Goal: Task Accomplishment & Management: Complete application form

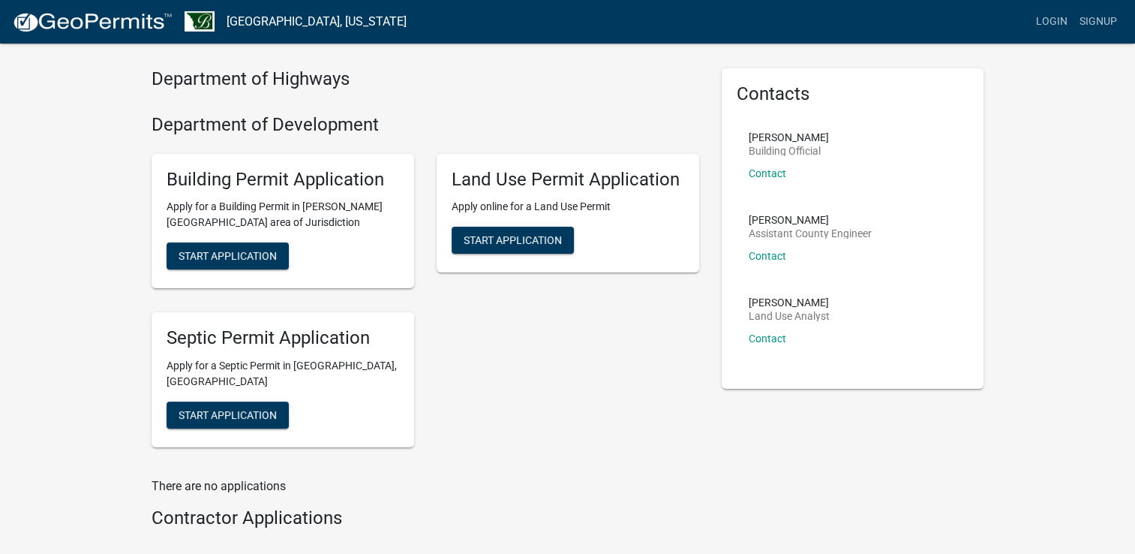
scroll to position [122, 0]
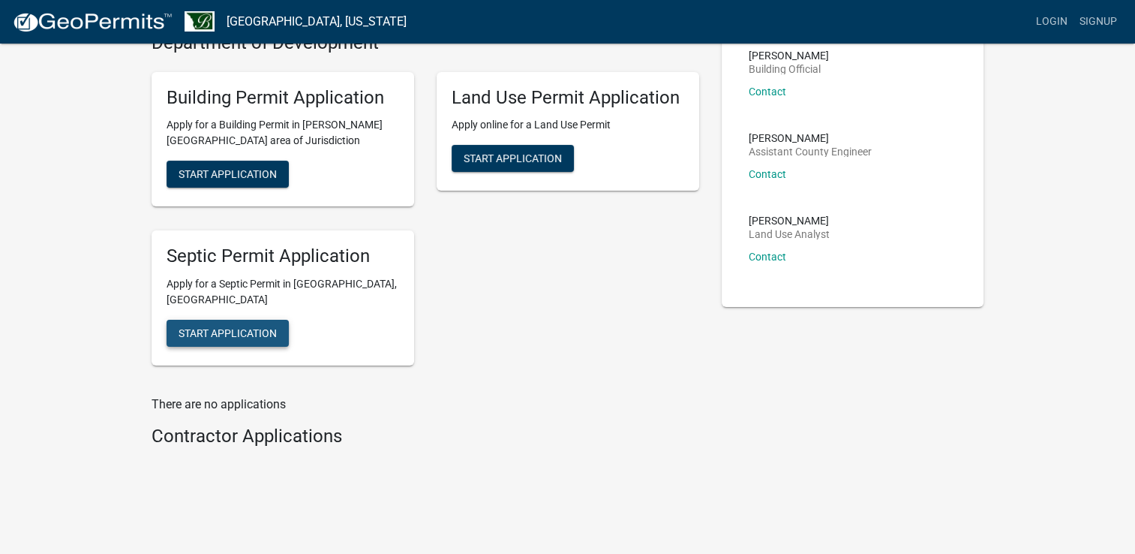
click at [216, 327] on span "Start Application" at bounding box center [228, 333] width 98 height 12
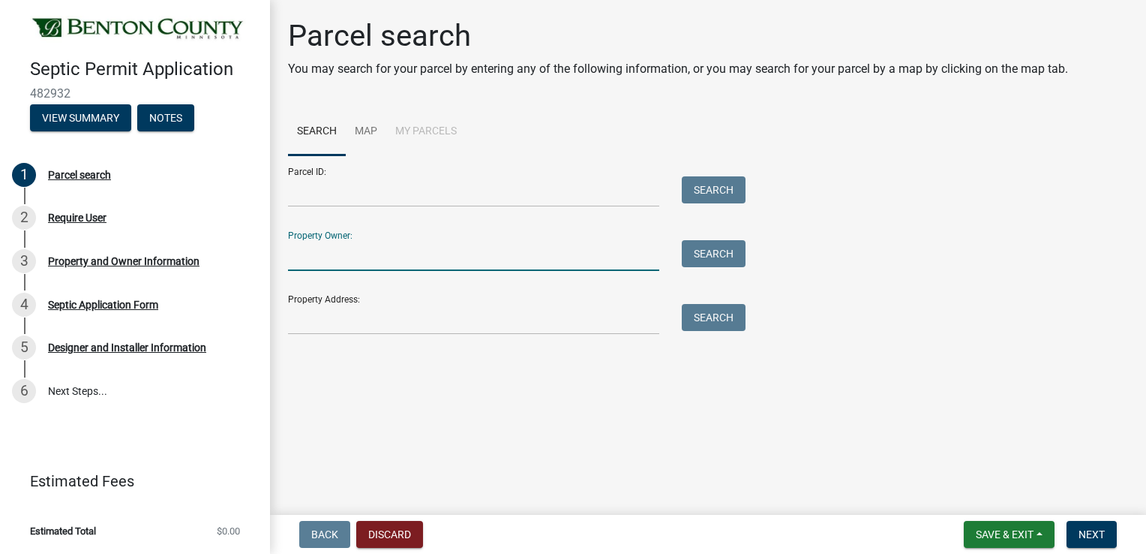
click at [371, 259] on input "Property Owner:" at bounding box center [473, 255] width 371 height 31
type input "[PERSON_NAME]"
type input "[STREET_ADDRESS]"
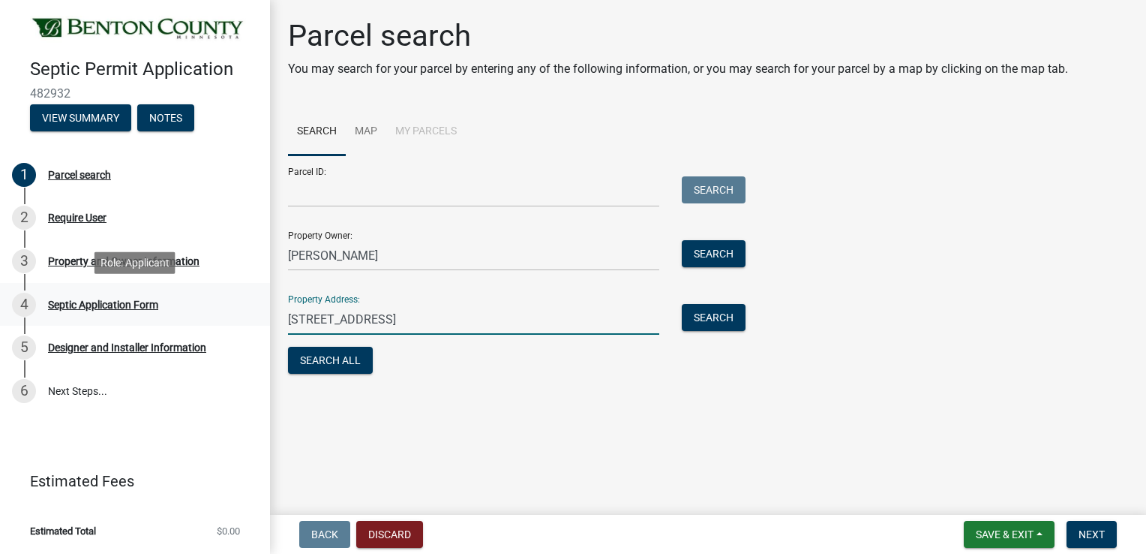
drag, startPoint x: 435, startPoint y: 324, endPoint x: 259, endPoint y: 320, distance: 176.3
click at [259, 320] on div "Septic Permit Application 482932 View Summary Notes 1 Parcel search 2 Require U…" at bounding box center [573, 277] width 1146 height 554
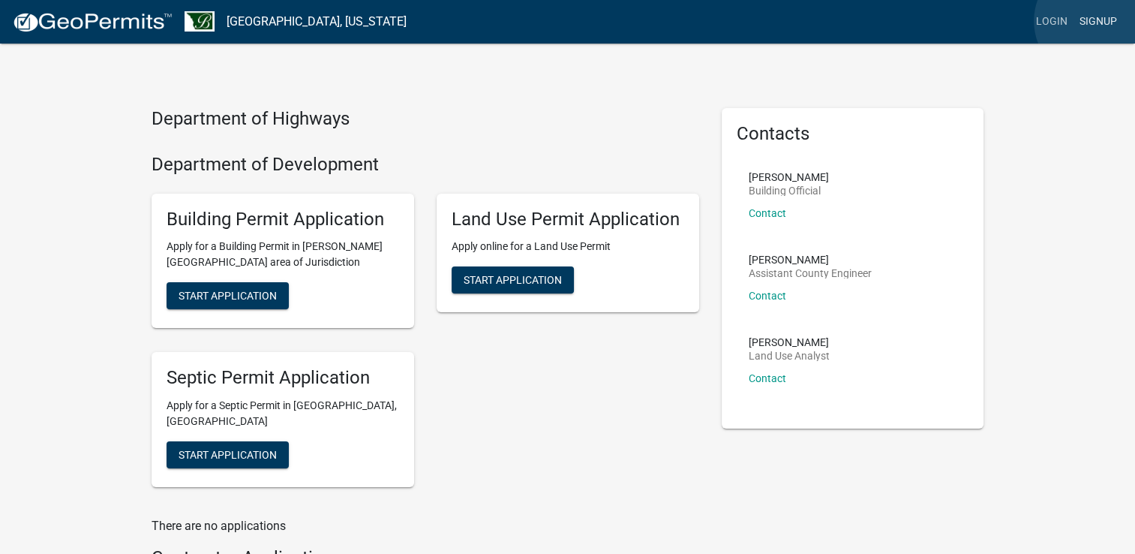
click at [1095, 21] on link "Signup" at bounding box center [1098, 22] width 50 height 29
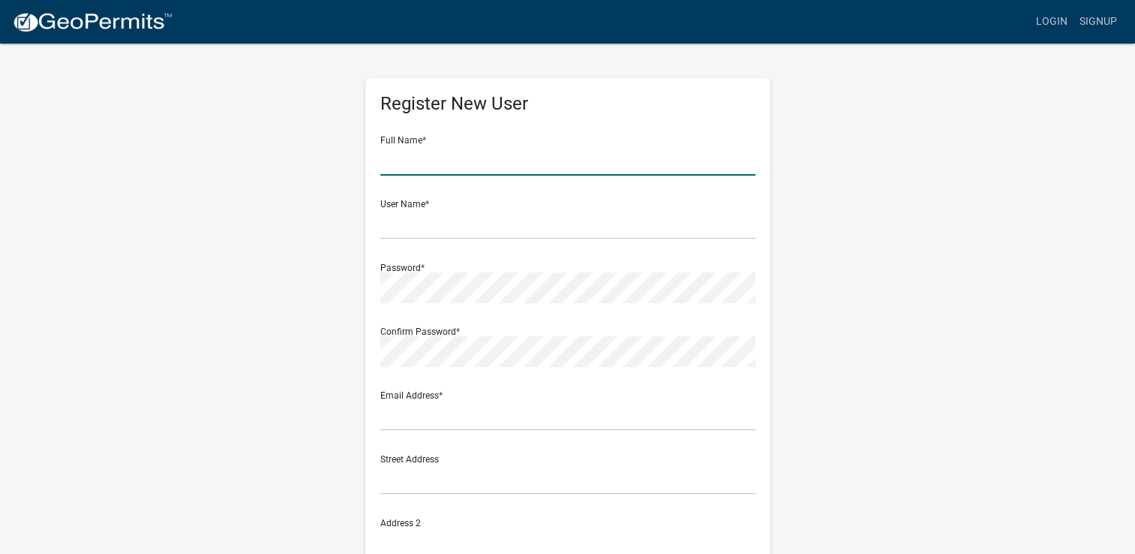
click at [562, 163] on input "text" at bounding box center [567, 160] width 375 height 31
type input "[PERSON_NAME]"
type input "tonymoscho1@gmail.com"
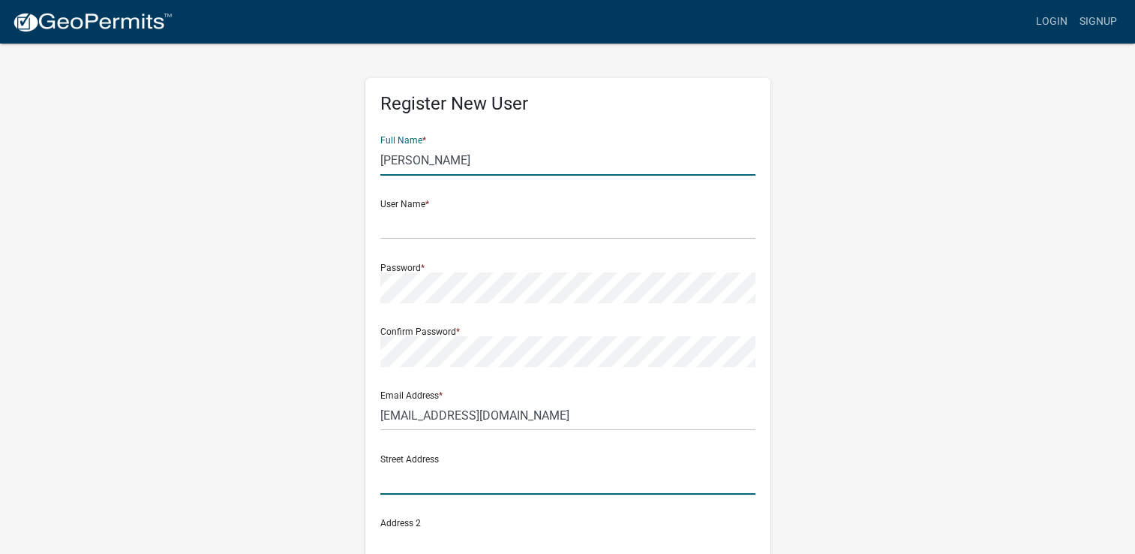
type input "[STREET_ADDRESS]"
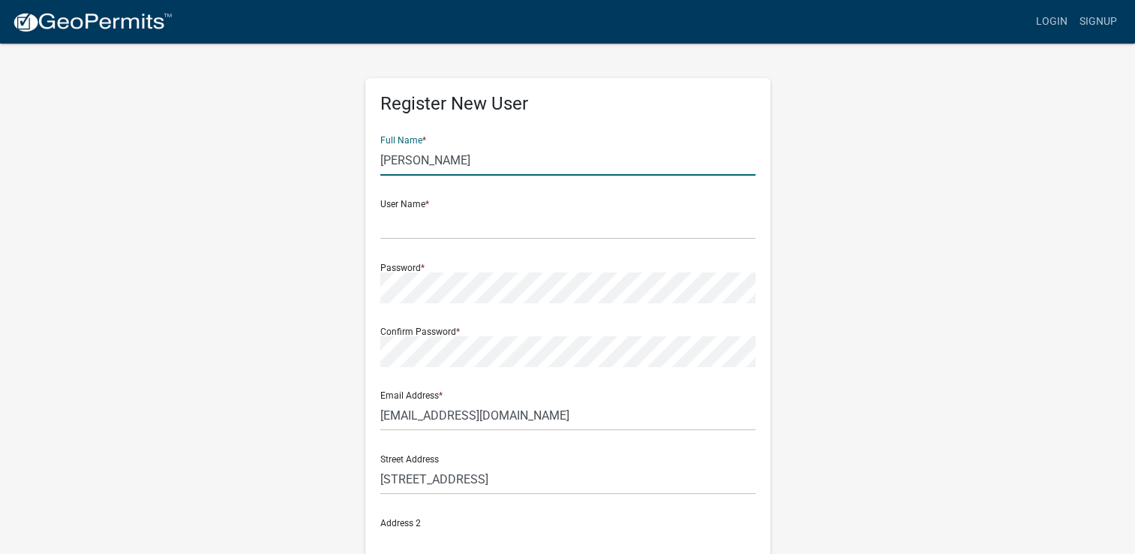
type input "FOLEY"
type input "mn"
type input "56329"
type input "3202903858"
click at [437, 229] on input "text" at bounding box center [567, 224] width 375 height 31
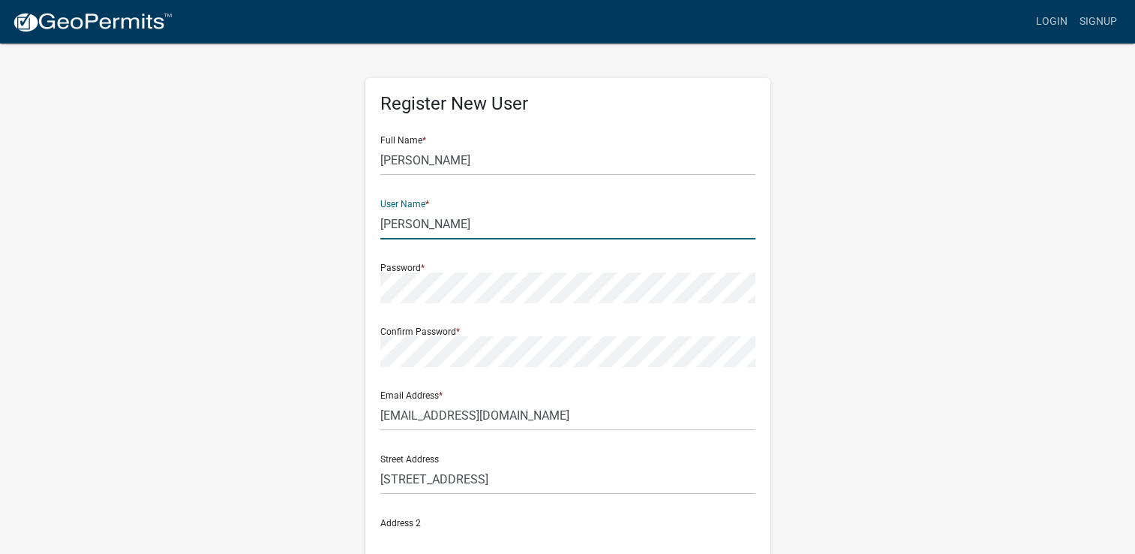
type input "[PERSON_NAME]"
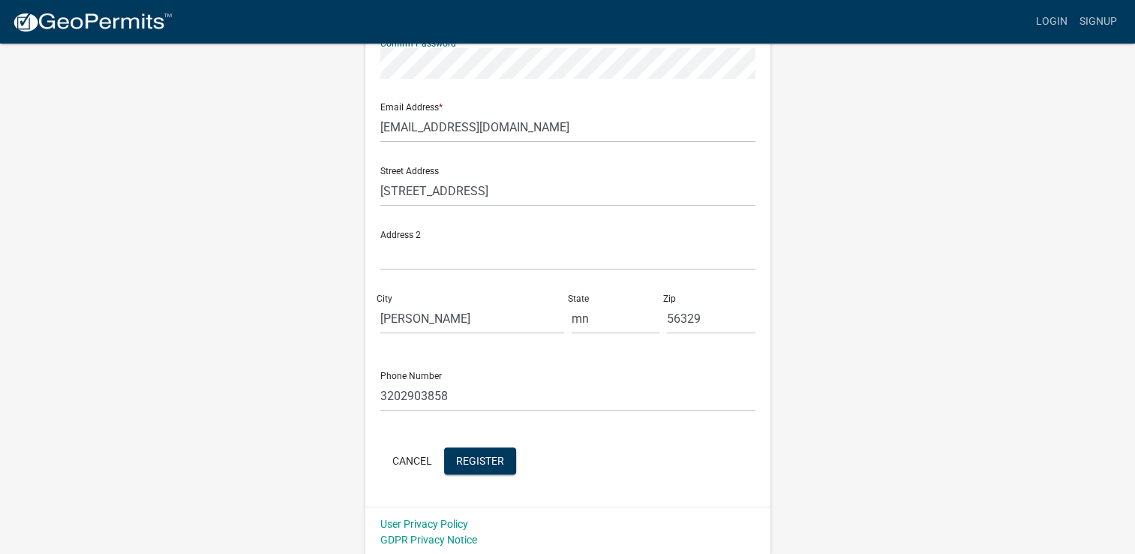
scroll to position [290, 0]
click at [493, 455] on span "Register" at bounding box center [480, 458] width 48 height 12
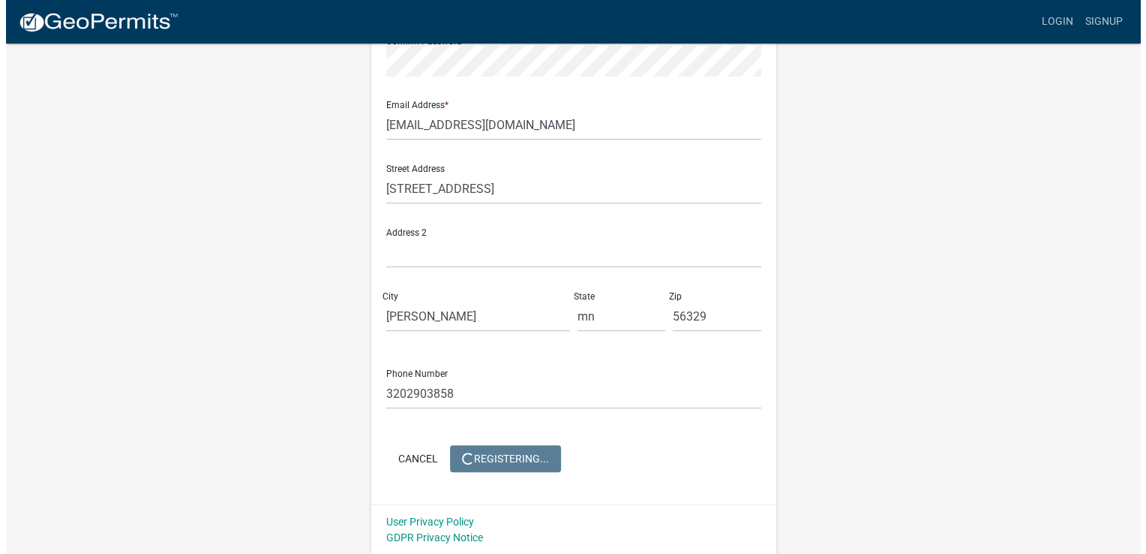
scroll to position [0, 0]
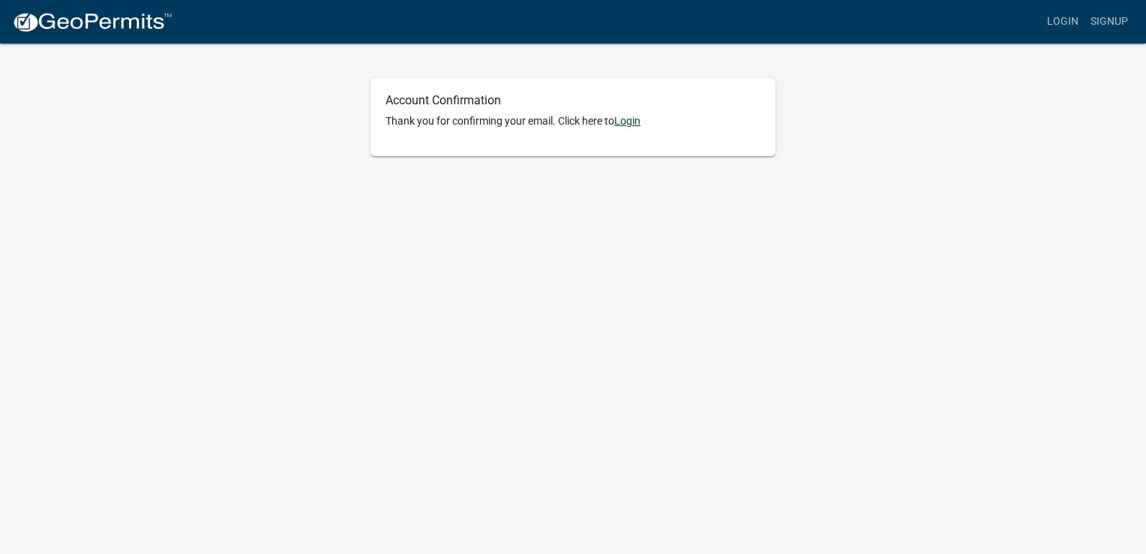
click at [627, 120] on link "Login" at bounding box center [627, 121] width 26 height 12
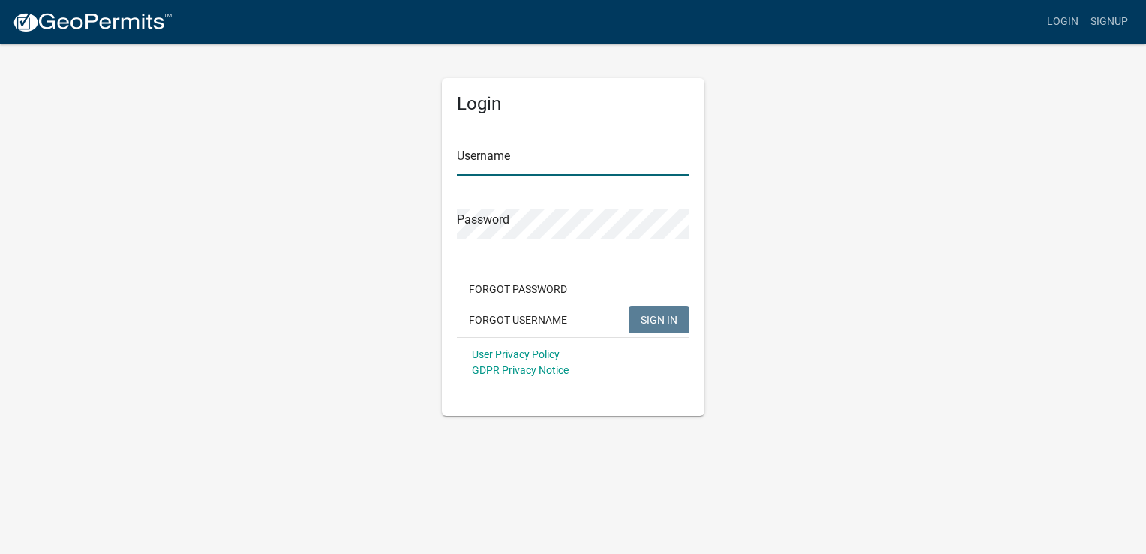
type input "[PERSON_NAME]"
click at [663, 320] on span "SIGN IN" at bounding box center [659, 319] width 37 height 12
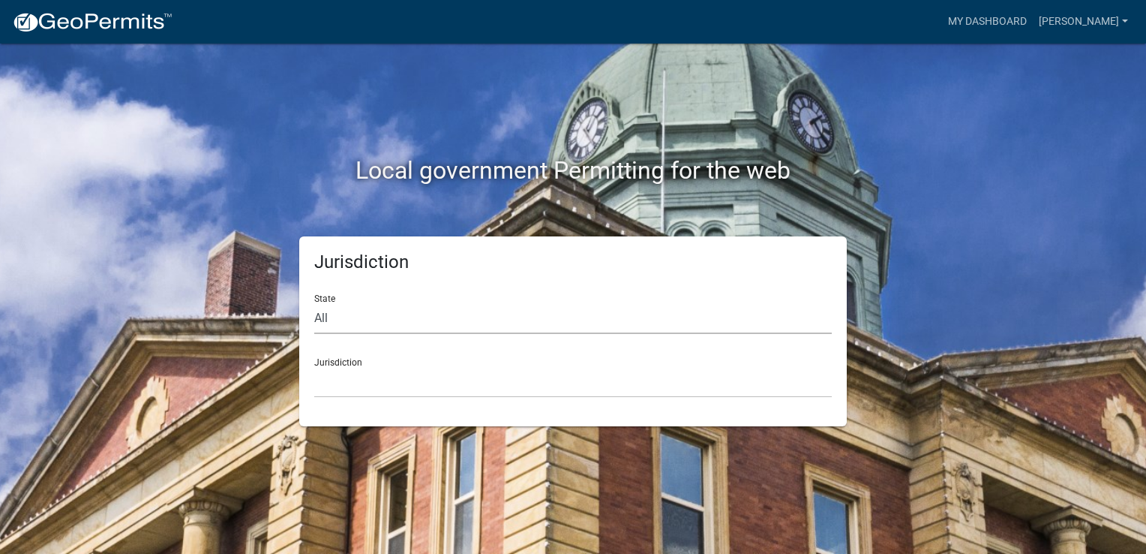
click at [545, 320] on select "All [US_STATE] [US_STATE] [US_STATE] [US_STATE] [US_STATE] [US_STATE] [US_STATE…" at bounding box center [573, 318] width 518 height 31
select select "[US_STATE]"
click at [314, 303] on select "All [US_STATE] [US_STATE] [US_STATE] [US_STATE] [US_STATE] [US_STATE] [US_STATE…" at bounding box center [573, 318] width 518 height 31
click at [440, 388] on select "[GEOGRAPHIC_DATA], [US_STATE] [GEOGRAPHIC_DATA], [US_STATE] [GEOGRAPHIC_DATA], …" at bounding box center [573, 382] width 518 height 31
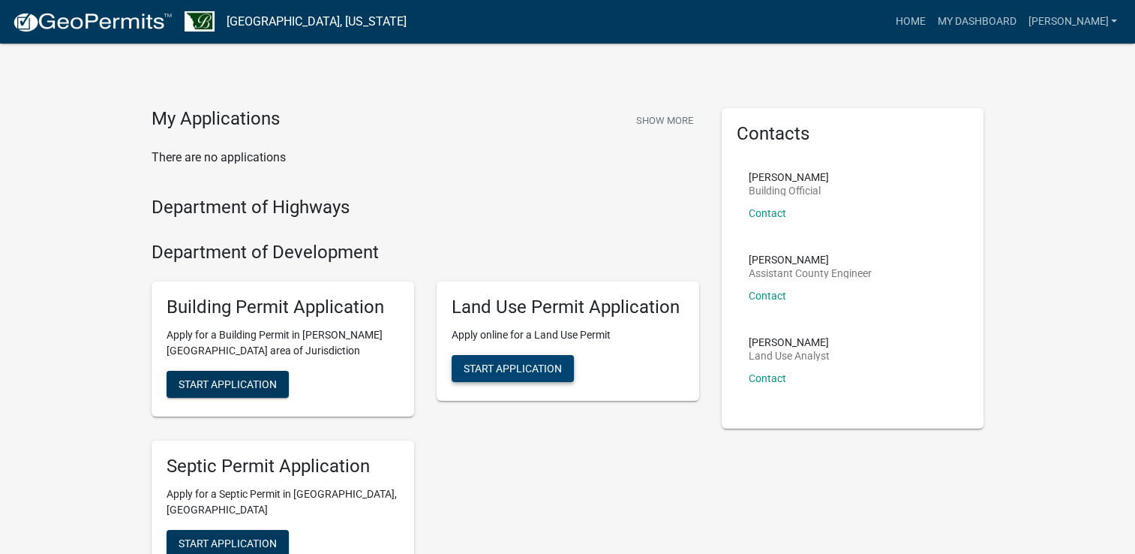
click at [503, 362] on span "Start Application" at bounding box center [513, 368] width 98 height 12
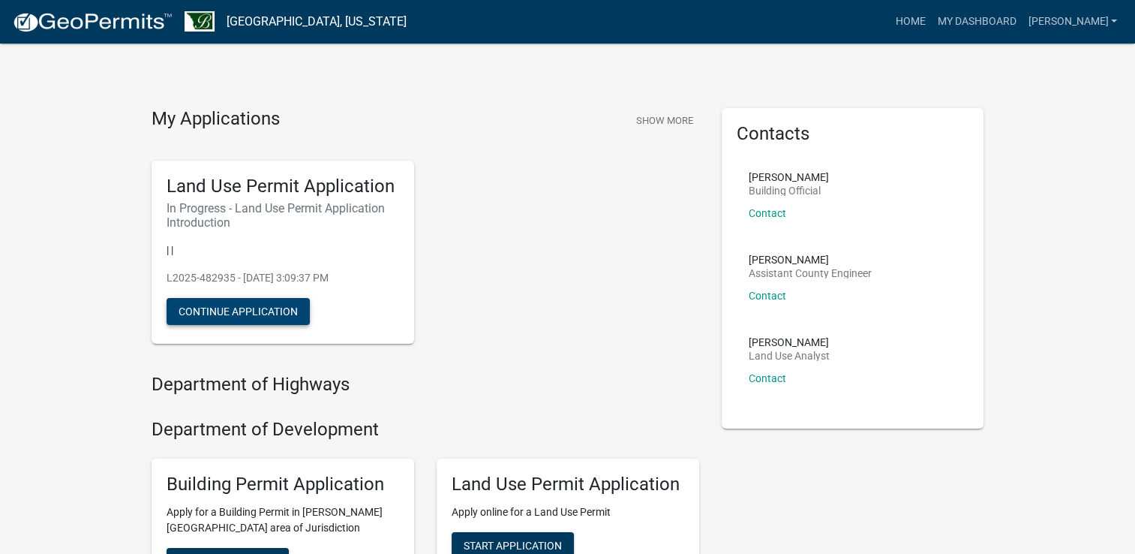
click at [254, 305] on button "Continue Application" at bounding box center [238, 311] width 143 height 27
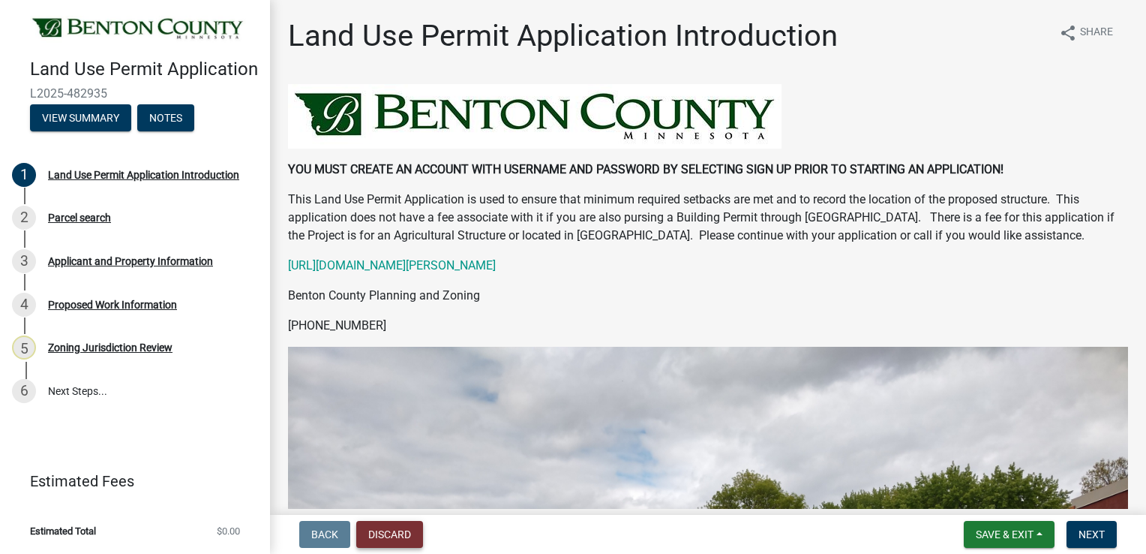
click at [399, 530] on button "Discard" at bounding box center [389, 534] width 67 height 27
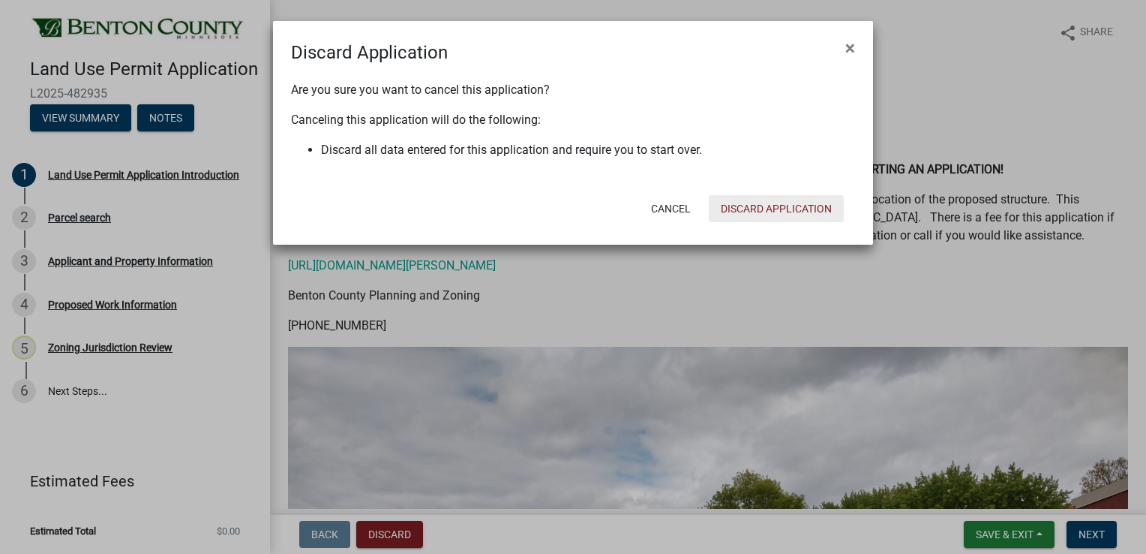
click at [752, 206] on button "Discard Application" at bounding box center [776, 208] width 135 height 27
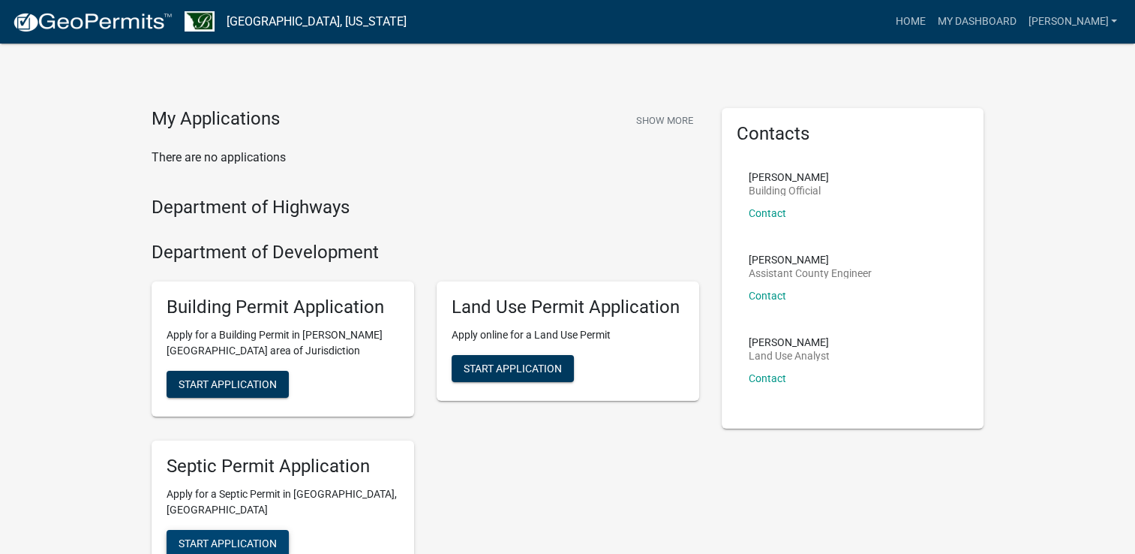
click at [253, 536] on span "Start Application" at bounding box center [228, 542] width 98 height 12
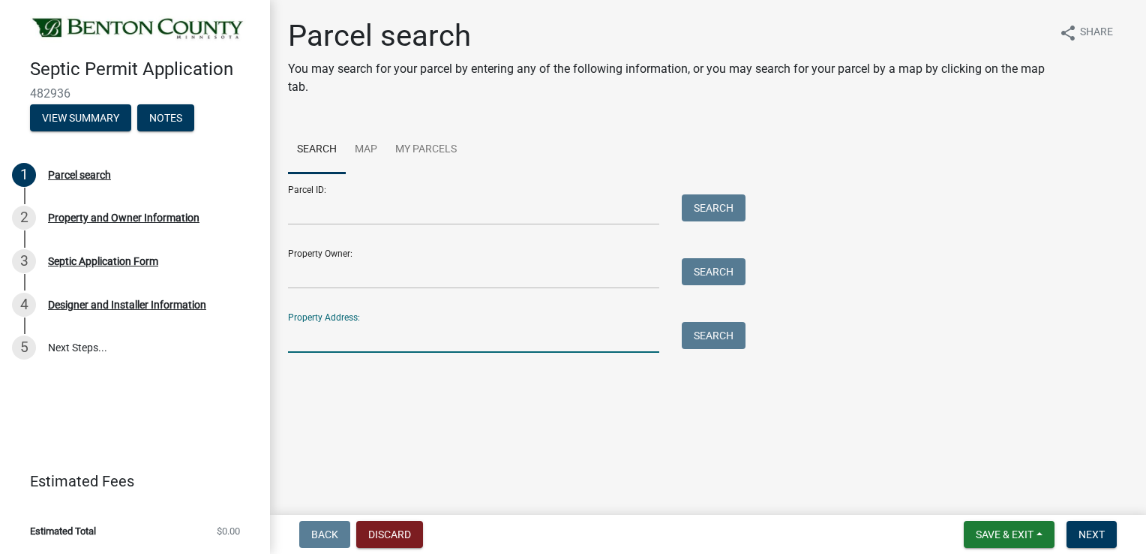
click at [389, 338] on input "Property Address:" at bounding box center [473, 337] width 371 height 31
type input "[STREET_ADDRESS]"
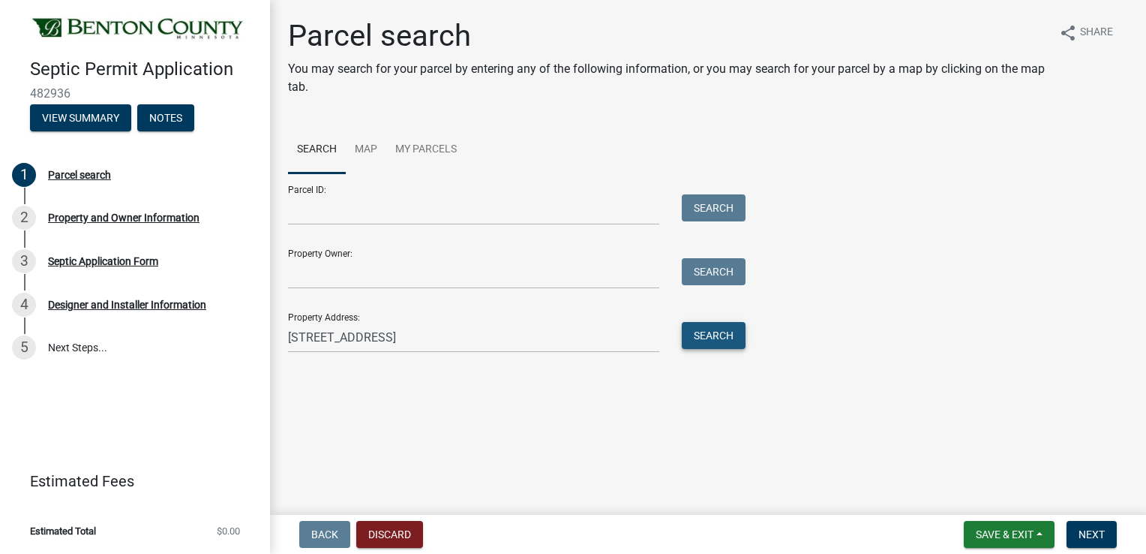
click at [698, 341] on button "Search" at bounding box center [714, 335] width 64 height 27
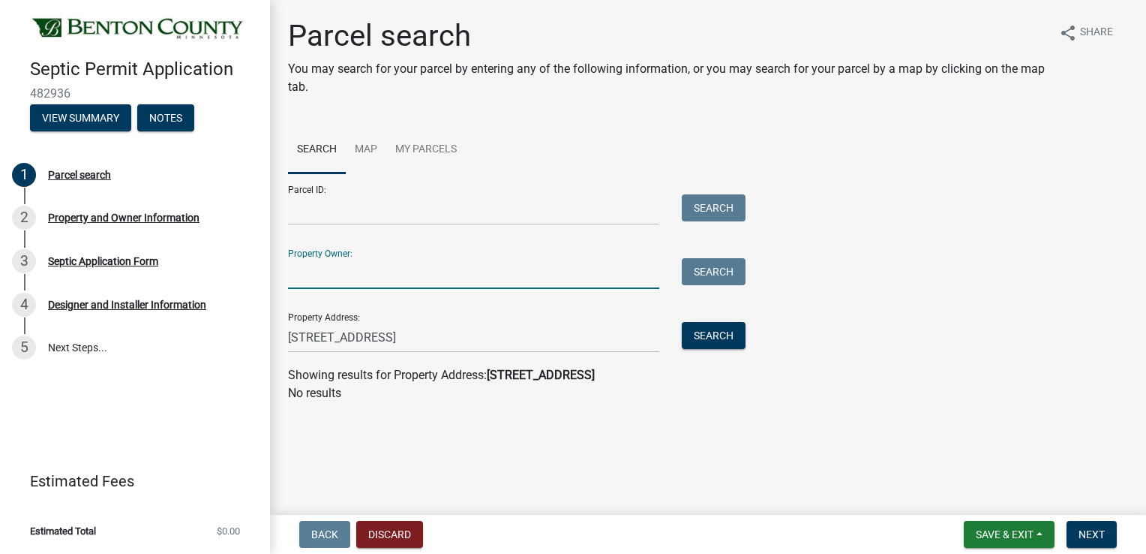
click at [497, 266] on input "Property Owner:" at bounding box center [473, 273] width 371 height 31
type input "[PERSON_NAME]"
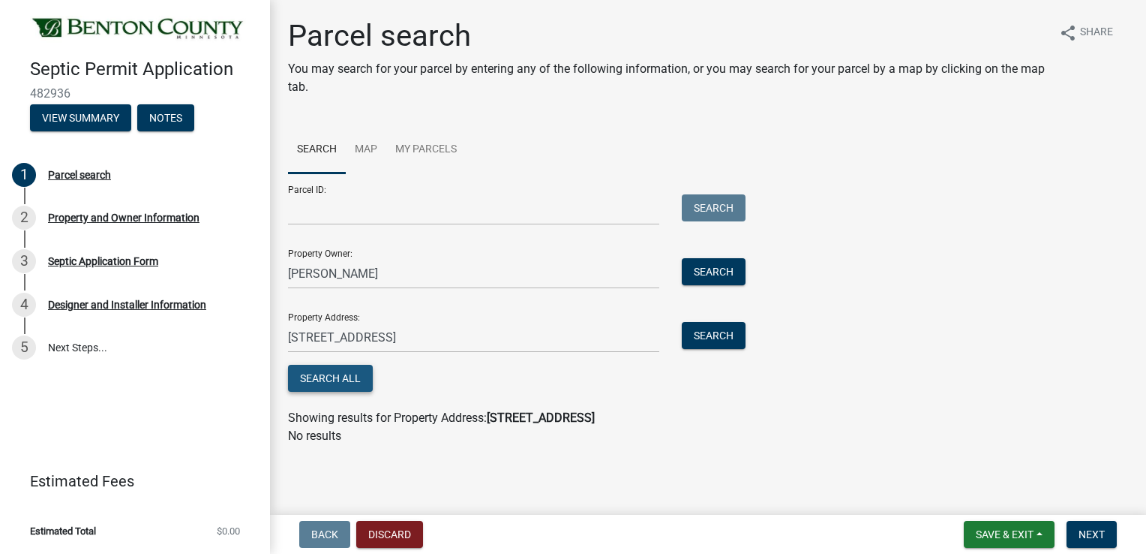
click at [363, 378] on button "Search All" at bounding box center [330, 378] width 85 height 27
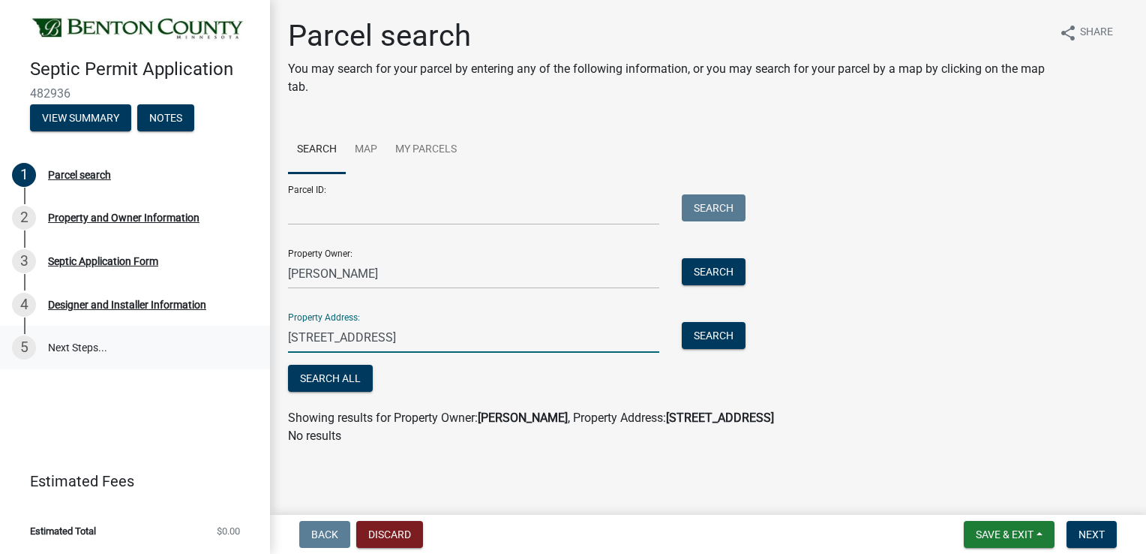
drag, startPoint x: 478, startPoint y: 338, endPoint x: 237, endPoint y: 359, distance: 241.7
click at [237, 359] on div "Septic Permit Application 482936 View Summary Notes 1 Parcel search 2 Property …" at bounding box center [573, 277] width 1146 height 554
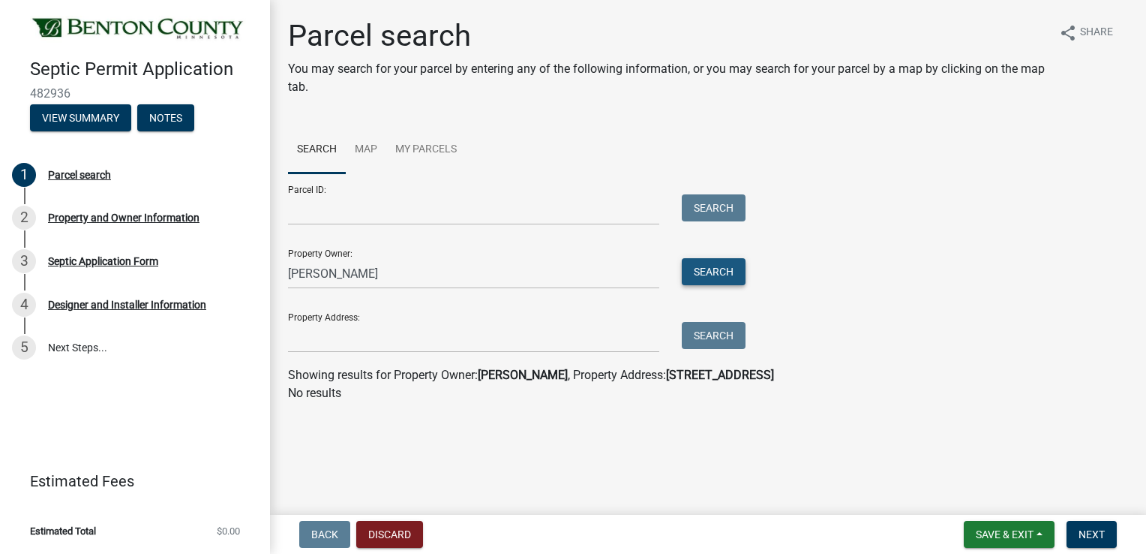
click at [724, 272] on button "Search" at bounding box center [714, 271] width 64 height 27
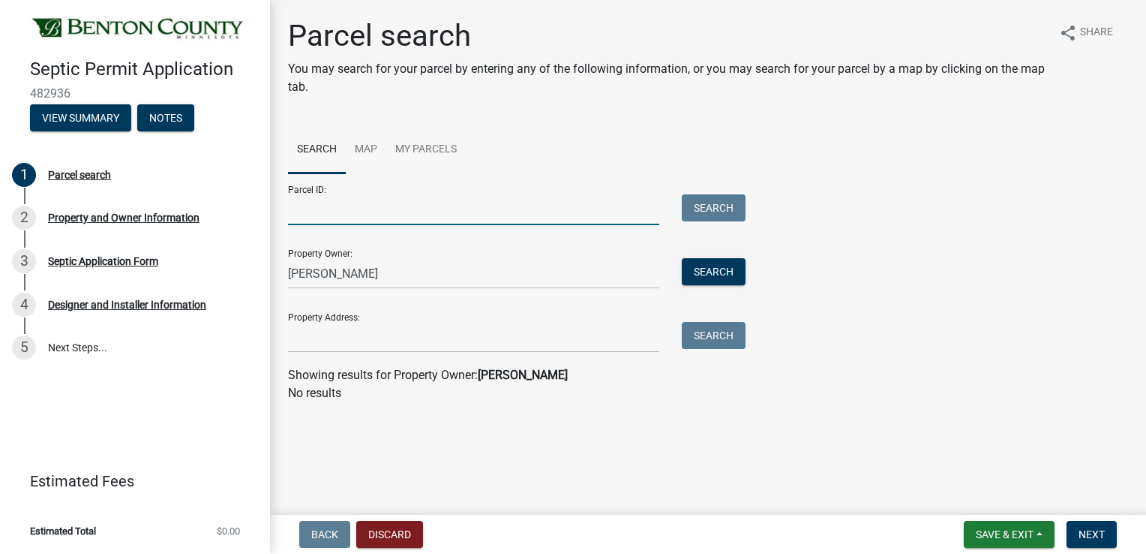
click at [515, 206] on input "Parcel ID:" at bounding box center [473, 209] width 371 height 31
click at [442, 149] on link "My Parcels" at bounding box center [426, 150] width 80 height 48
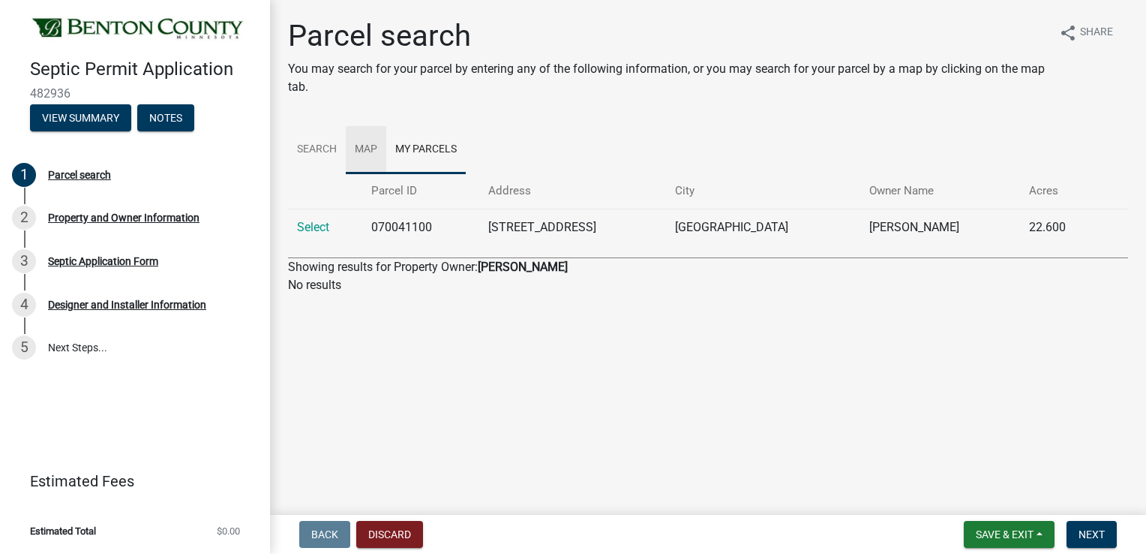
click at [368, 149] on link "Map" at bounding box center [366, 150] width 41 height 48
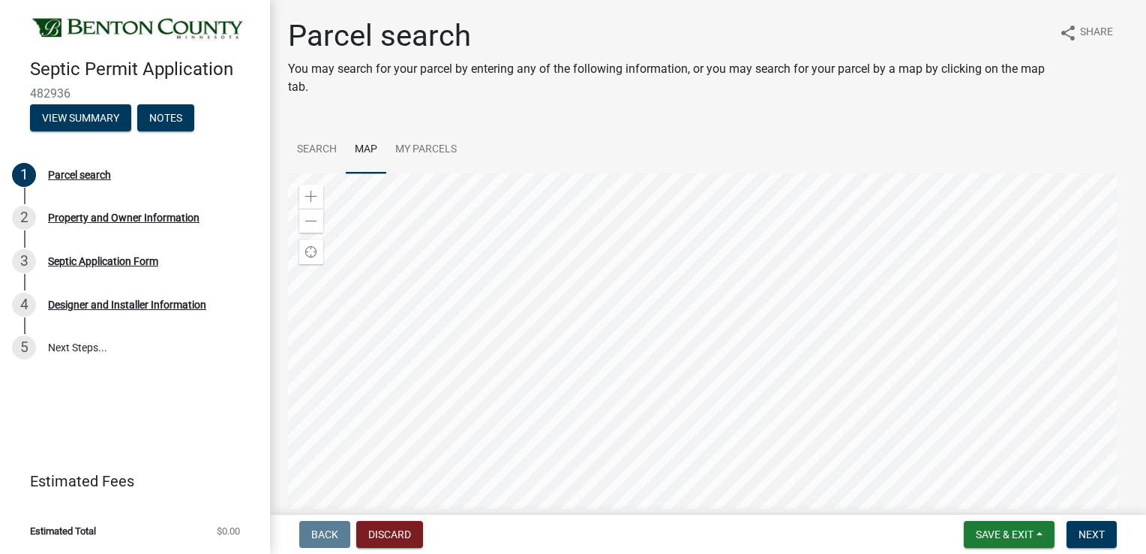
click at [811, 356] on div at bounding box center [708, 360] width 840 height 375
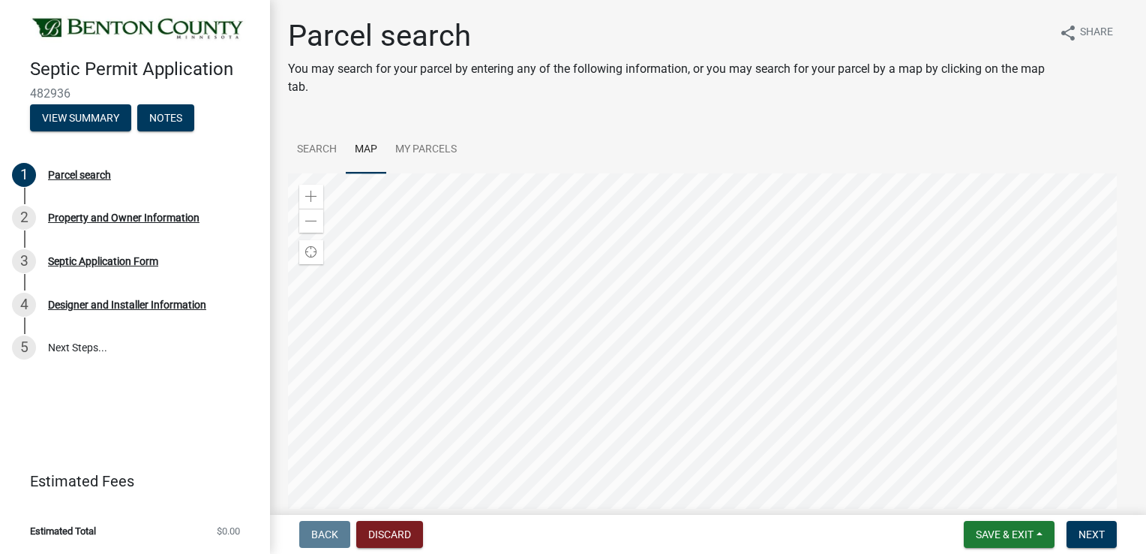
click at [815, 311] on div at bounding box center [708, 360] width 840 height 375
click at [857, 389] on div at bounding box center [708, 360] width 840 height 375
click at [815, 380] on div at bounding box center [708, 360] width 840 height 375
click at [842, 288] on div at bounding box center [708, 360] width 840 height 375
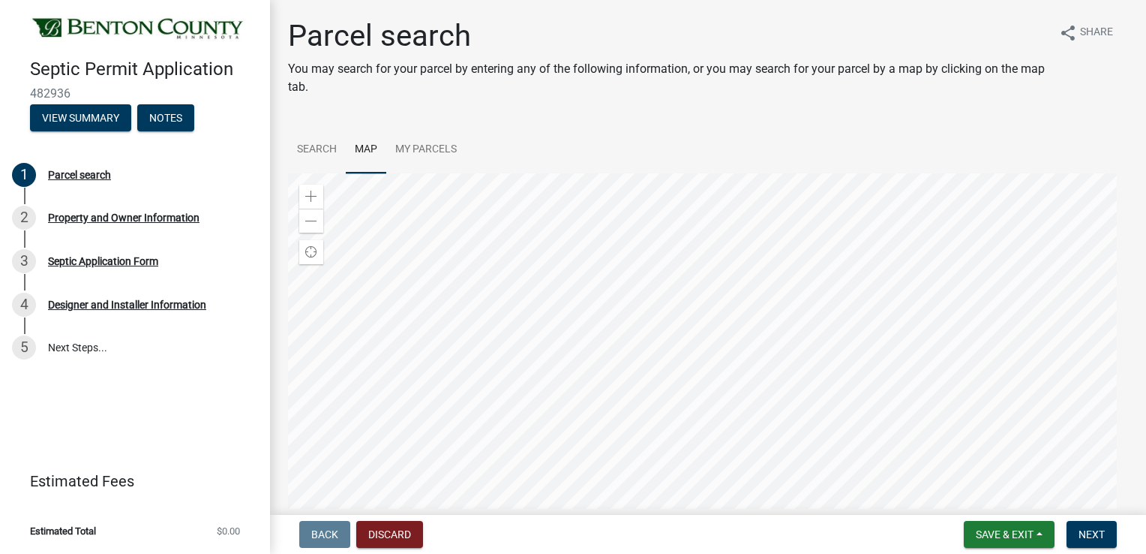
click at [926, 341] on div at bounding box center [708, 360] width 840 height 375
click at [854, 290] on div at bounding box center [708, 360] width 840 height 375
click at [858, 422] on div at bounding box center [708, 360] width 840 height 375
click at [817, 245] on div at bounding box center [708, 360] width 840 height 375
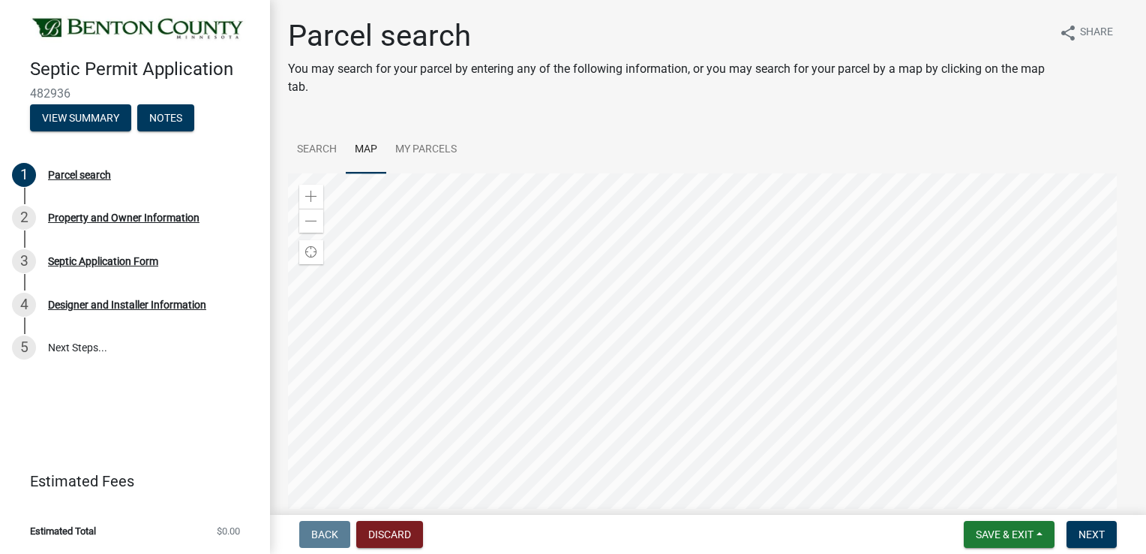
click at [817, 245] on div at bounding box center [708, 360] width 840 height 375
click at [587, 393] on div at bounding box center [708, 360] width 840 height 375
click at [590, 407] on div at bounding box center [708, 360] width 840 height 375
click at [623, 394] on div at bounding box center [708, 360] width 840 height 375
click at [620, 386] on div at bounding box center [708, 360] width 840 height 375
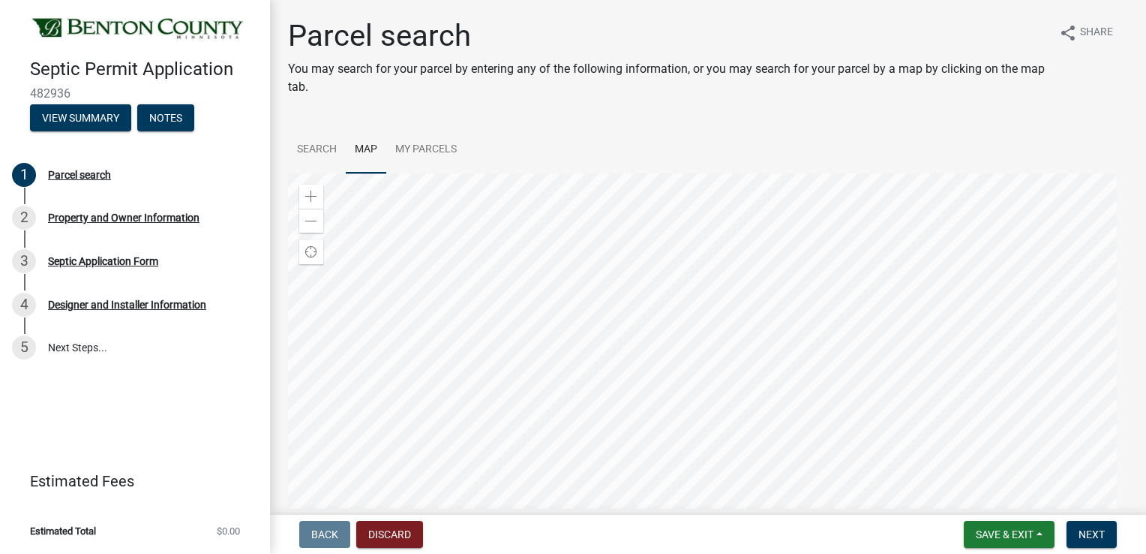
click at [599, 173] on div at bounding box center [708, 360] width 840 height 375
click at [622, 197] on div at bounding box center [708, 360] width 840 height 375
click at [630, 254] on div at bounding box center [708, 360] width 840 height 375
click at [623, 441] on div at bounding box center [708, 360] width 840 height 375
click at [1093, 542] on button "Next" at bounding box center [1092, 534] width 50 height 27
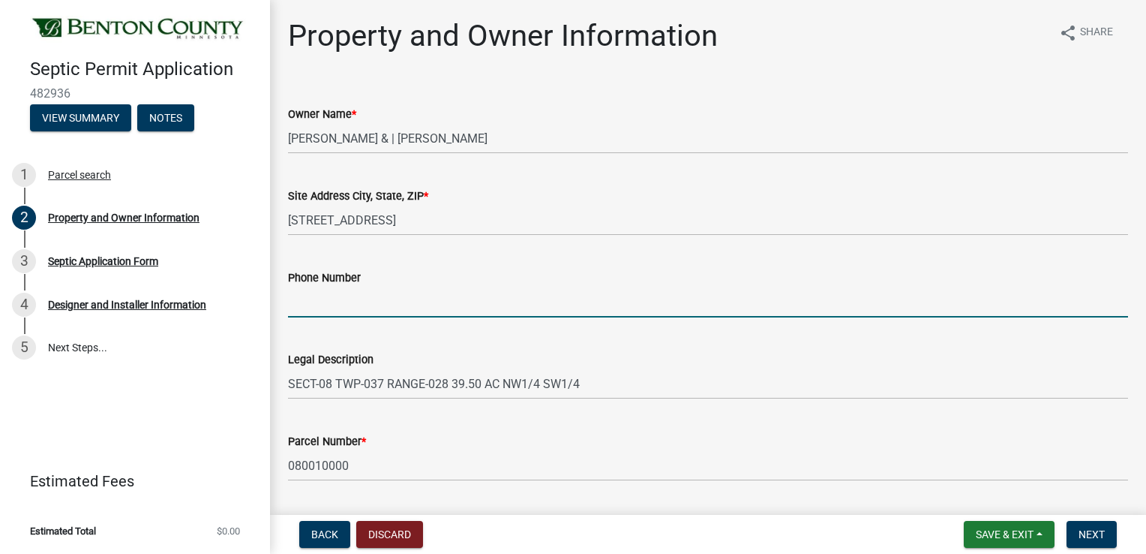
click at [353, 302] on input "Phone Number" at bounding box center [708, 302] width 840 height 31
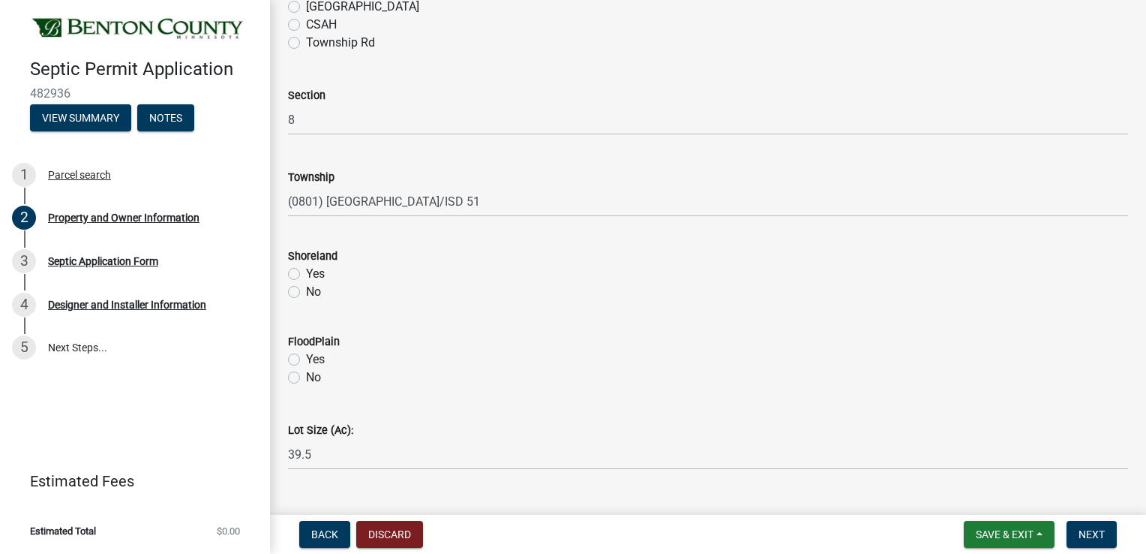
scroll to position [763, 0]
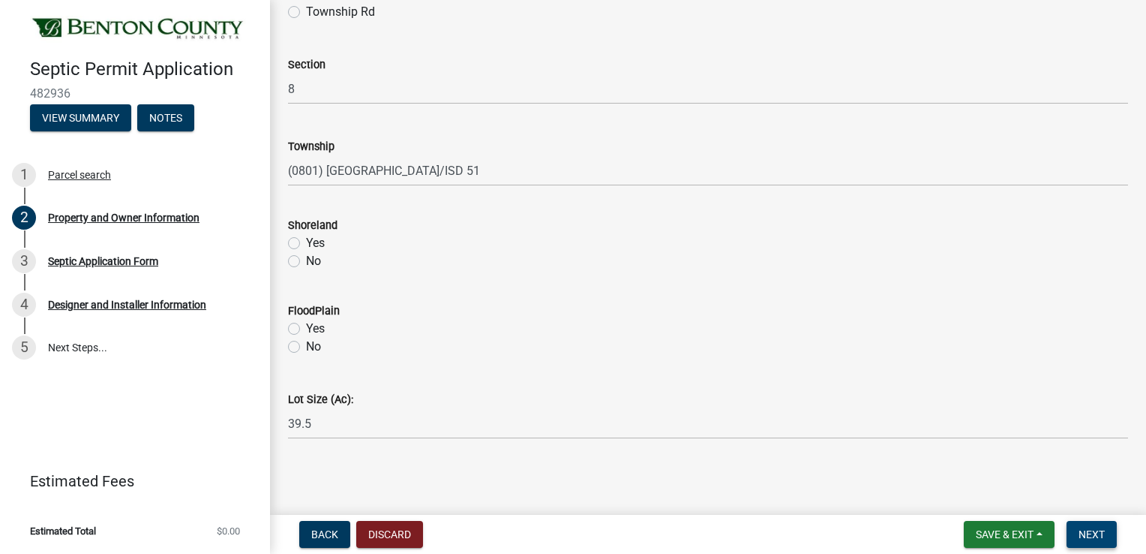
type input "[PHONE_NUMBER]"
click at [1099, 532] on span "Next" at bounding box center [1092, 534] width 26 height 12
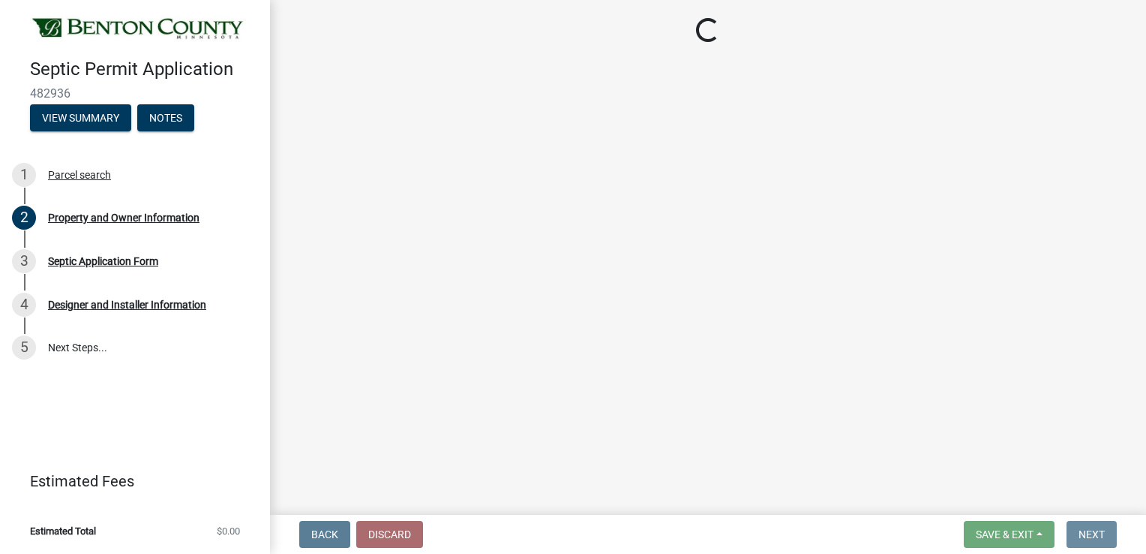
scroll to position [0, 0]
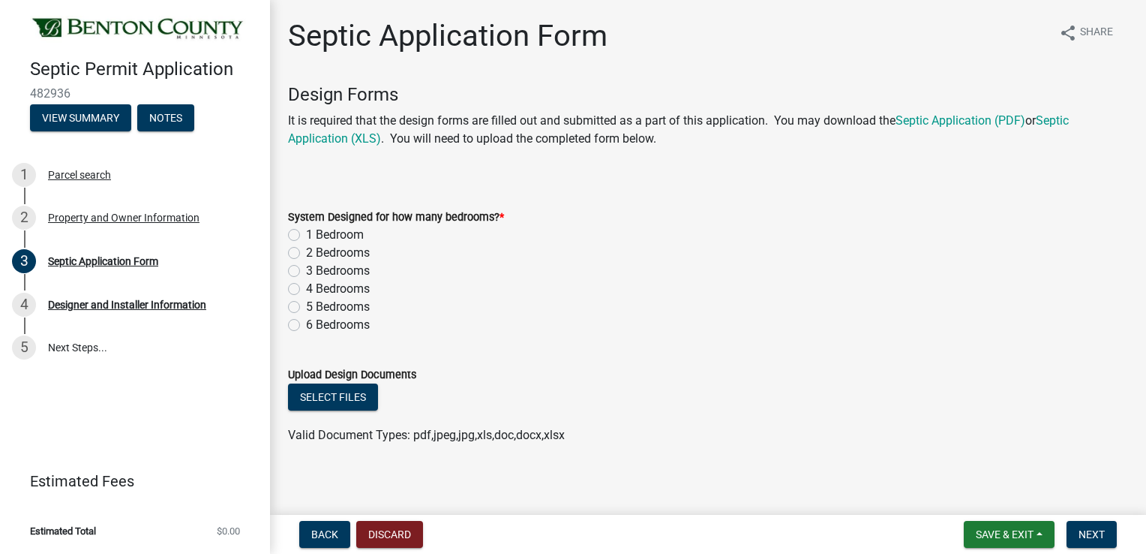
click at [1031, 236] on div "1 Bedroom" at bounding box center [708, 235] width 840 height 18
click at [306, 320] on label "6 Bedrooms" at bounding box center [338, 325] width 64 height 18
click at [306, 320] on input "6 Bedrooms" at bounding box center [311, 321] width 10 height 10
radio input "true"
click at [356, 392] on button "Select files" at bounding box center [333, 396] width 90 height 27
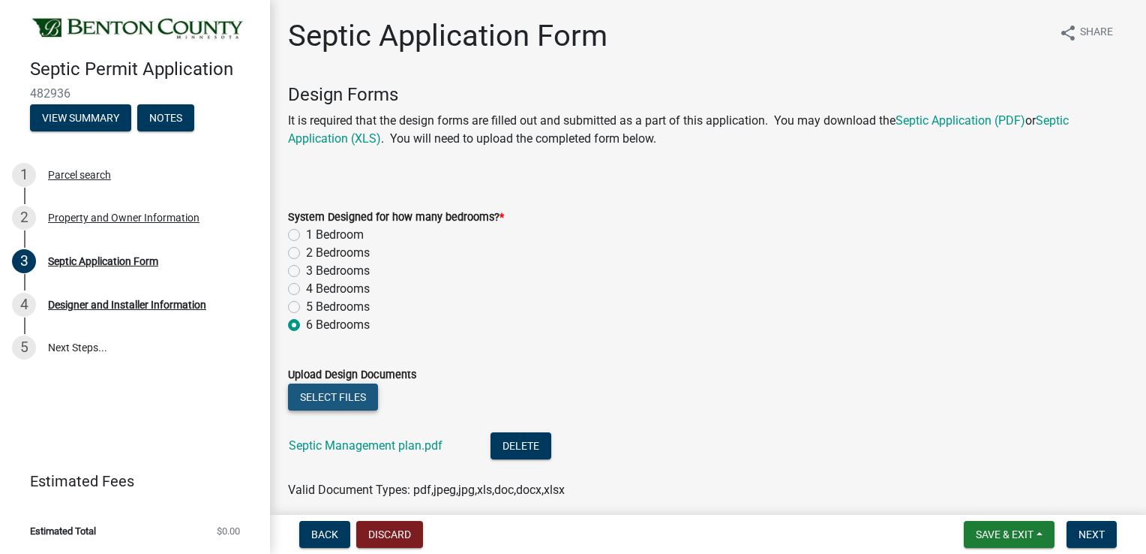
click at [355, 406] on button "Select files" at bounding box center [333, 396] width 90 height 27
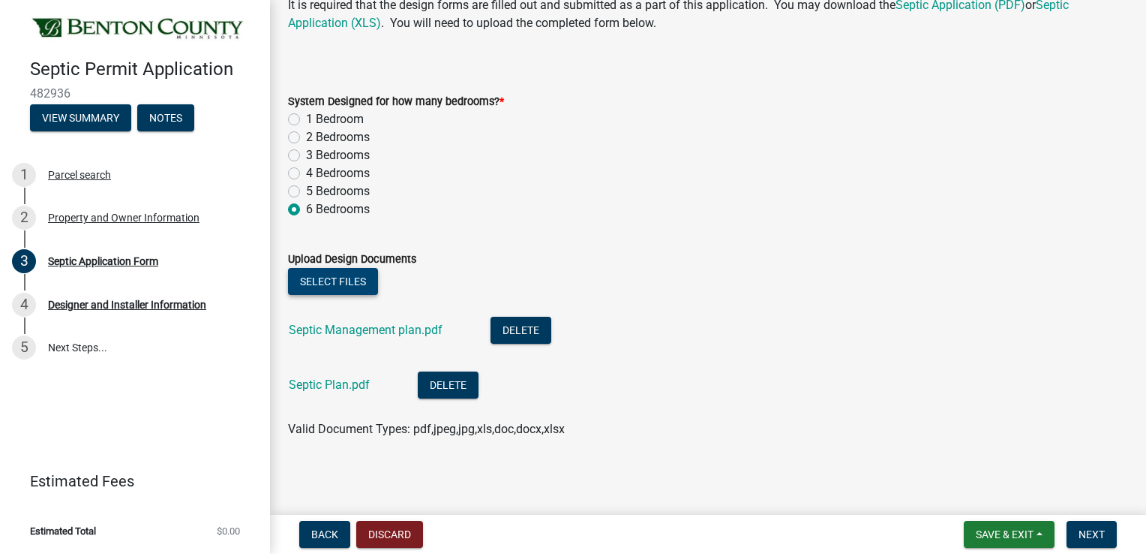
scroll to position [116, 0]
click at [1100, 530] on span "Next" at bounding box center [1092, 534] width 26 height 12
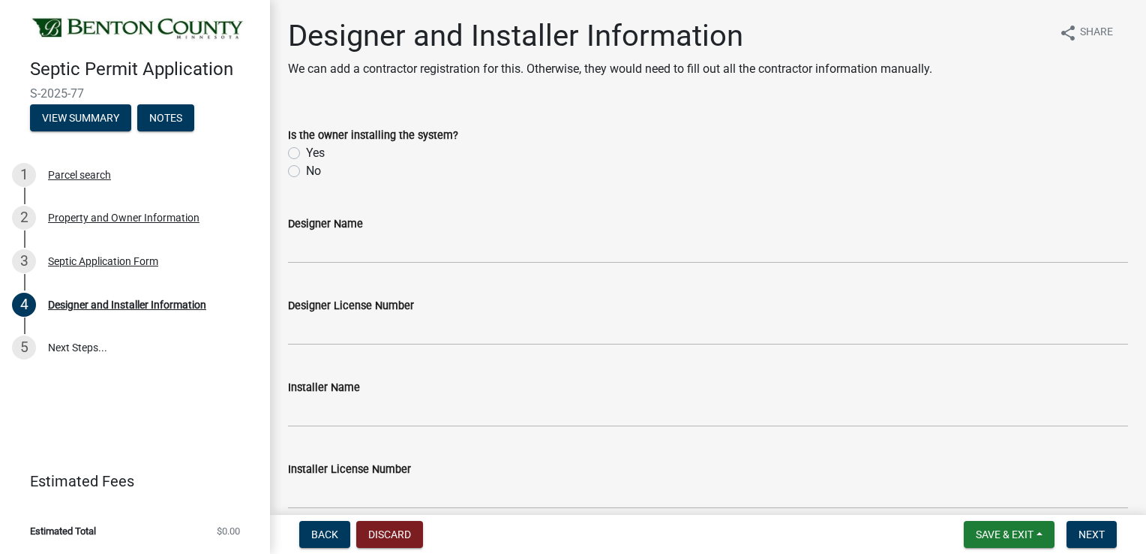
click at [306, 149] on label "Yes" at bounding box center [315, 153] width 19 height 18
click at [306, 149] on input "Yes" at bounding box center [311, 149] width 10 height 10
radio input "true"
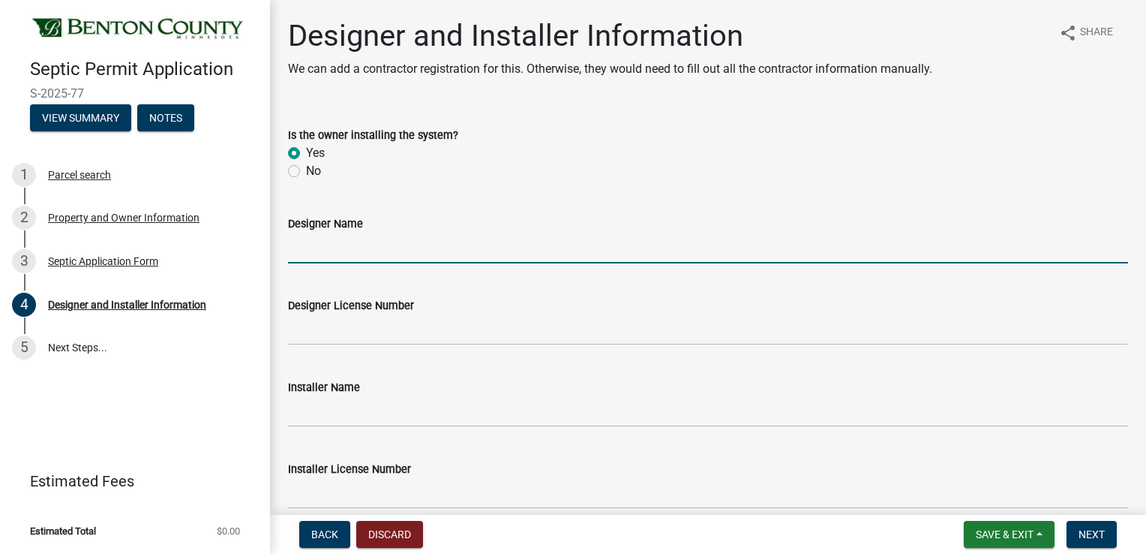
click at [299, 250] on input "Designer Name" at bounding box center [708, 248] width 840 height 31
type input "ARK"
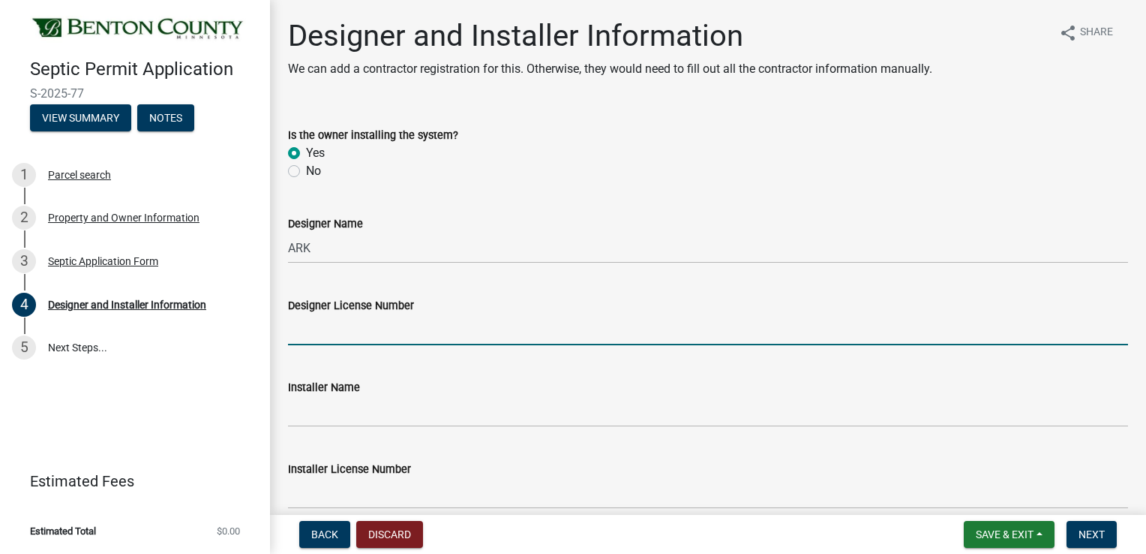
click at [328, 329] on input "Designer License Number" at bounding box center [708, 329] width 840 height 31
type input "3974"
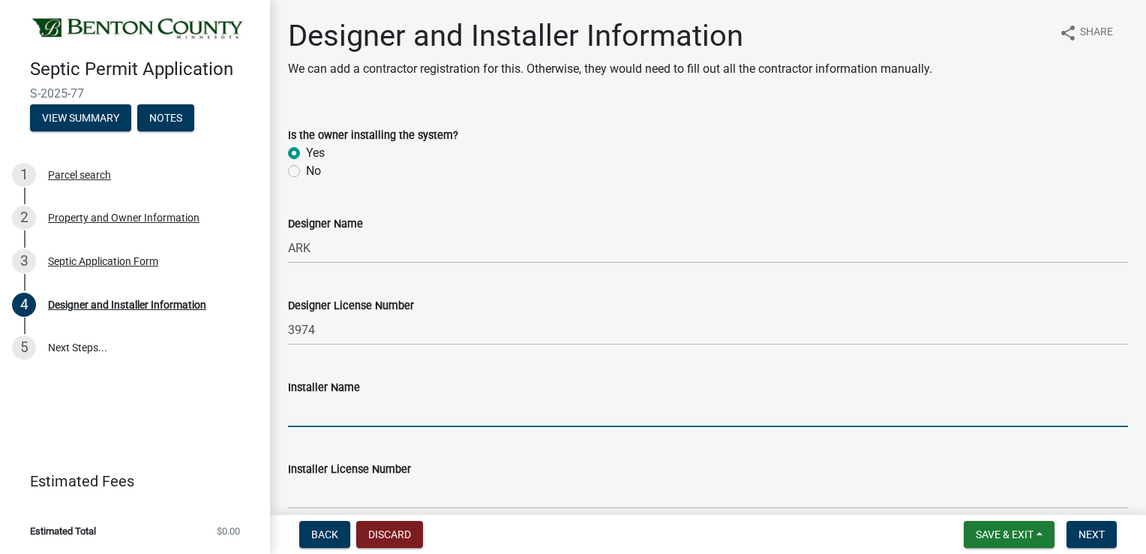
click at [594, 411] on input "Installer Name" at bounding box center [708, 411] width 840 height 31
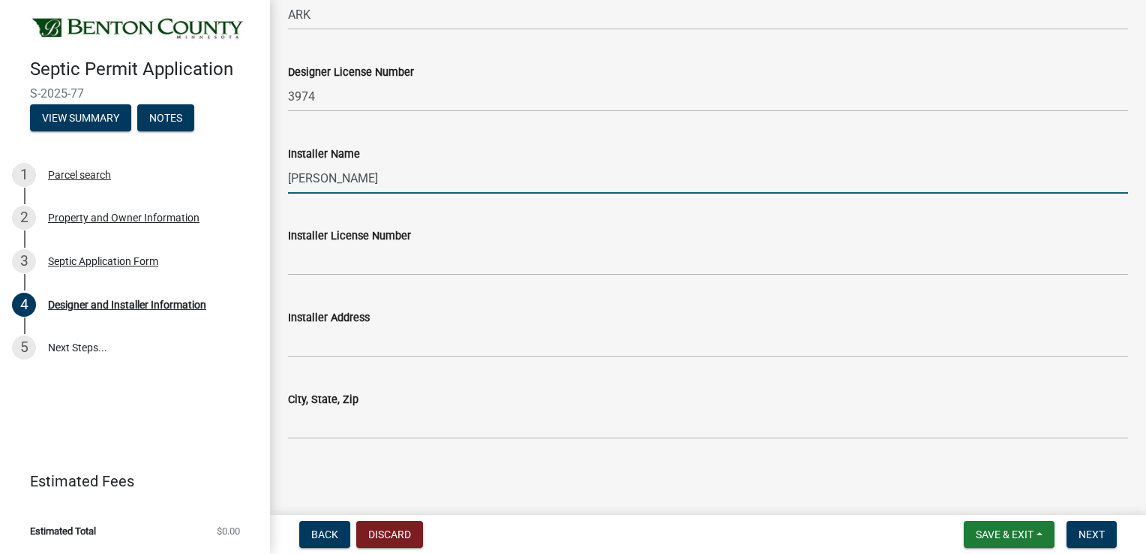
scroll to position [234, 0]
type input "[PERSON_NAME]"
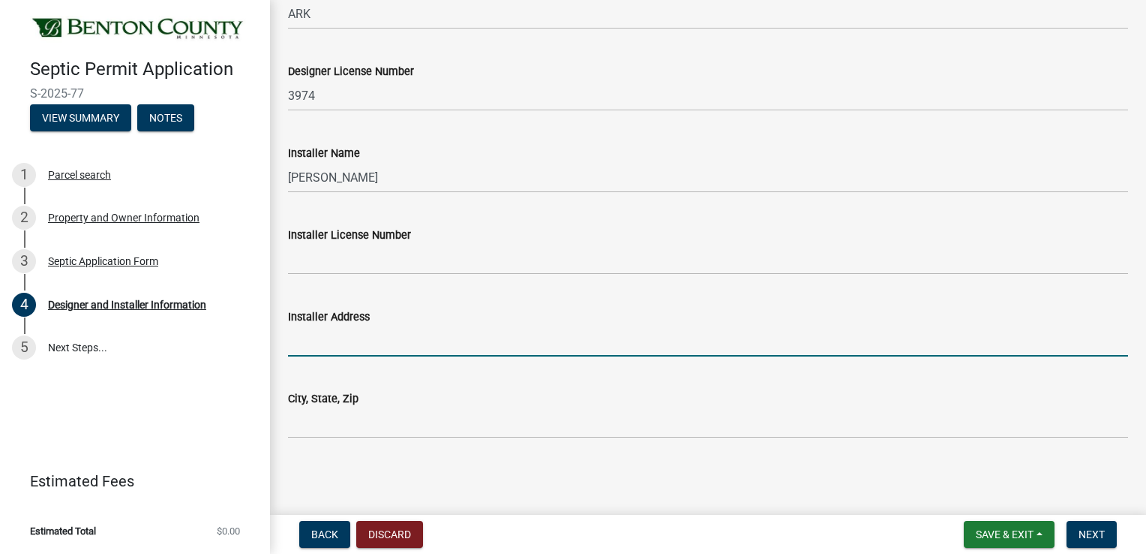
click at [358, 346] on input "Installer Address" at bounding box center [708, 341] width 840 height 31
type input "[STREET_ADDRESS]"
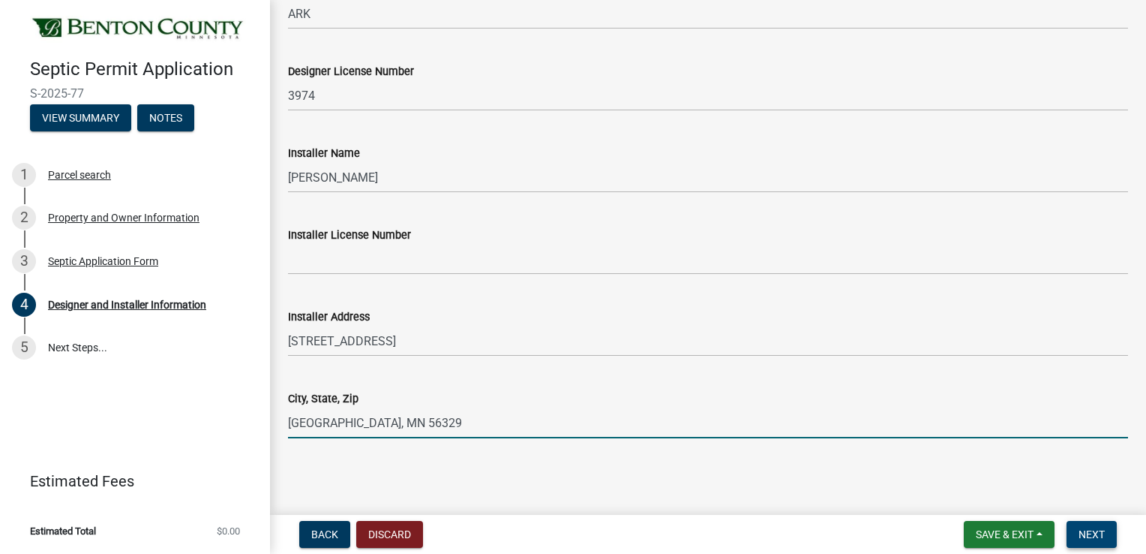
type input "[GEOGRAPHIC_DATA], MN 56329"
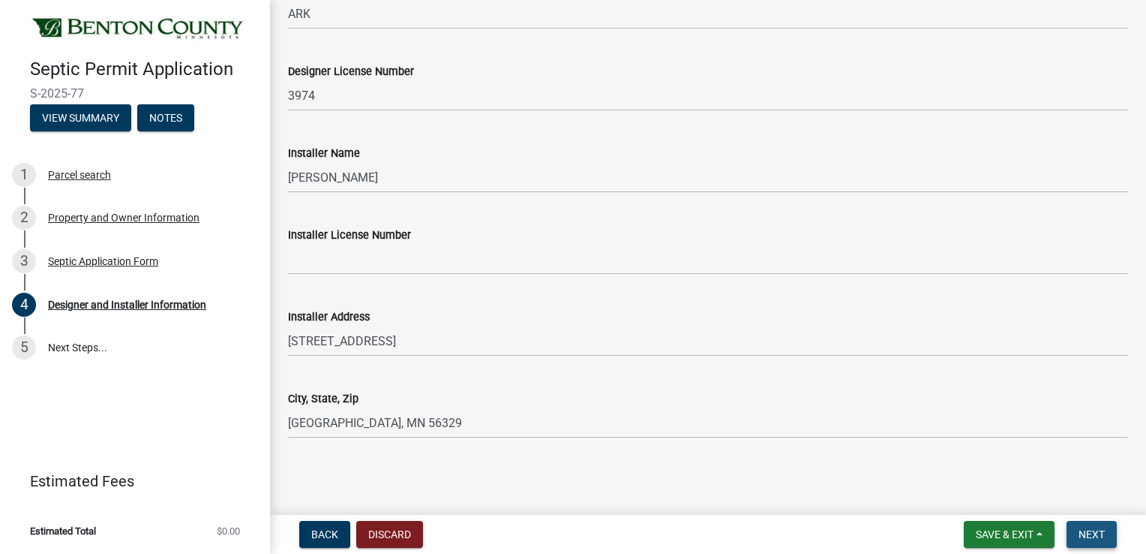
click at [1101, 531] on span "Next" at bounding box center [1092, 534] width 26 height 12
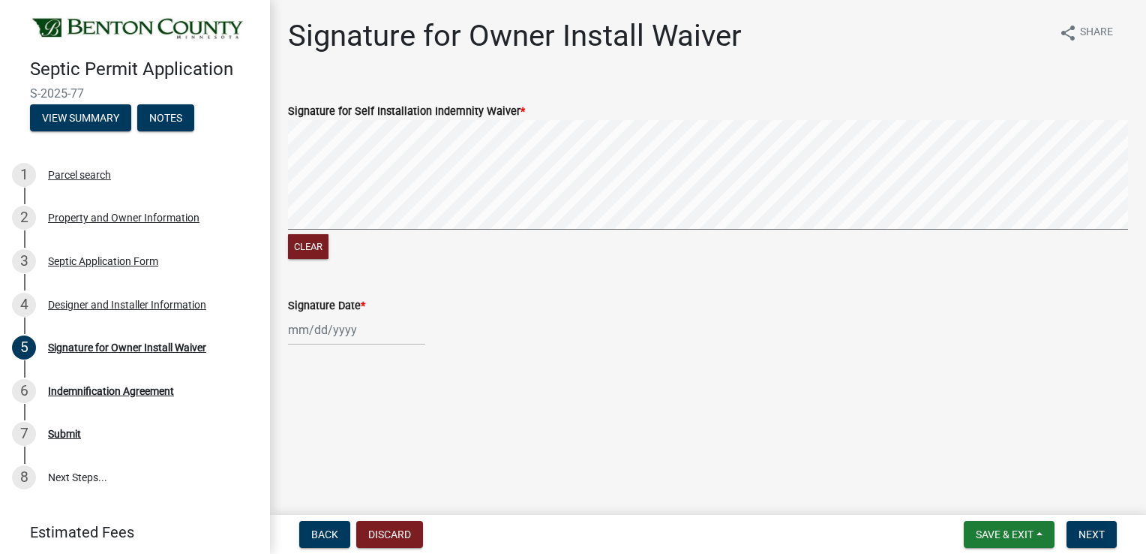
click at [384, 233] on div "Clear" at bounding box center [708, 191] width 840 height 142
click at [315, 335] on div at bounding box center [356, 329] width 137 height 31
select select "9"
select select "2025"
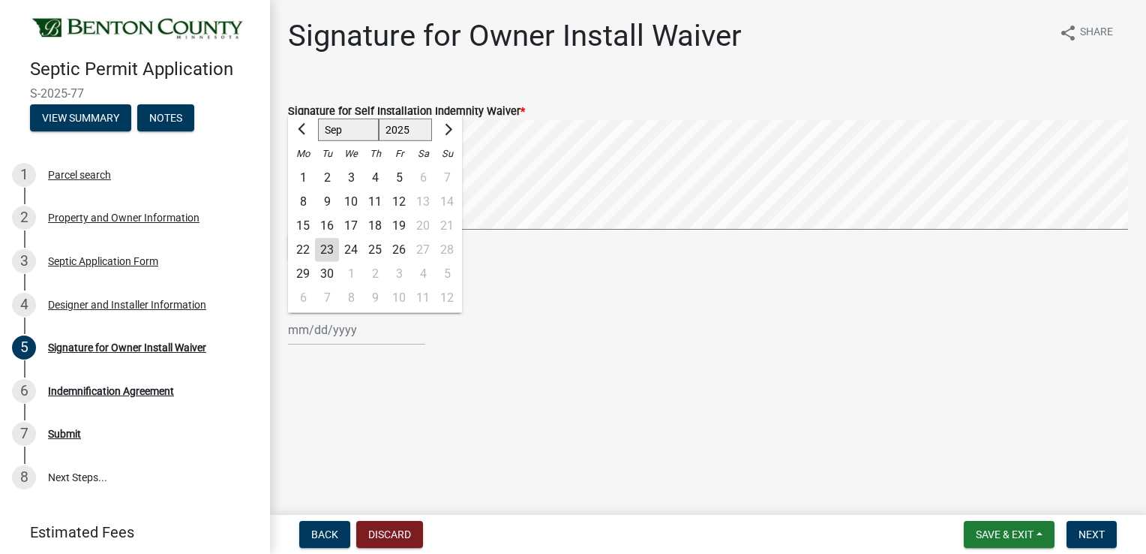
click at [323, 248] on div "23" at bounding box center [327, 250] width 24 height 24
type input "[DATE]"
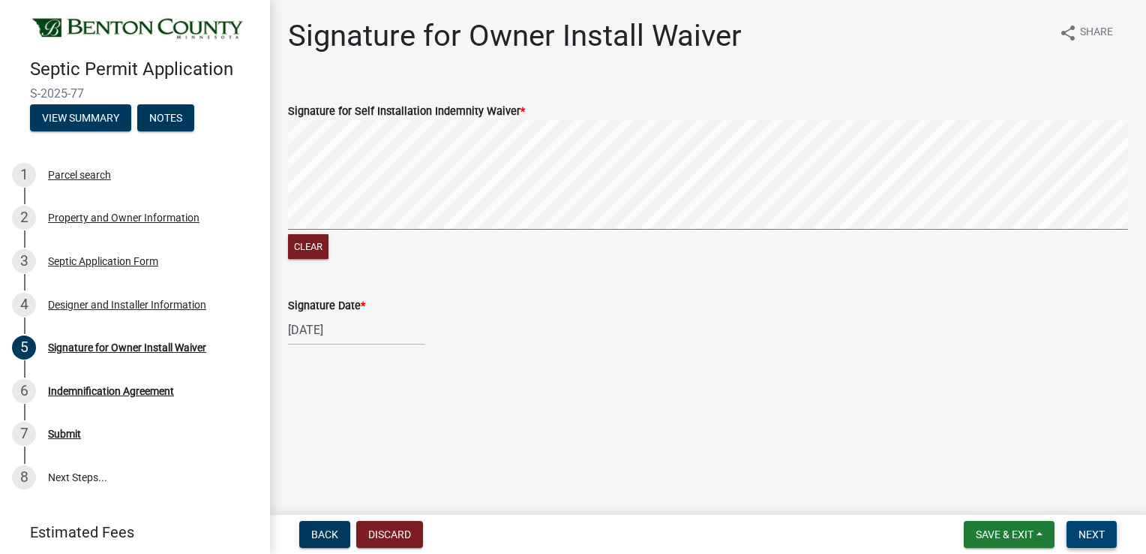
click at [1095, 532] on span "Next" at bounding box center [1092, 534] width 26 height 12
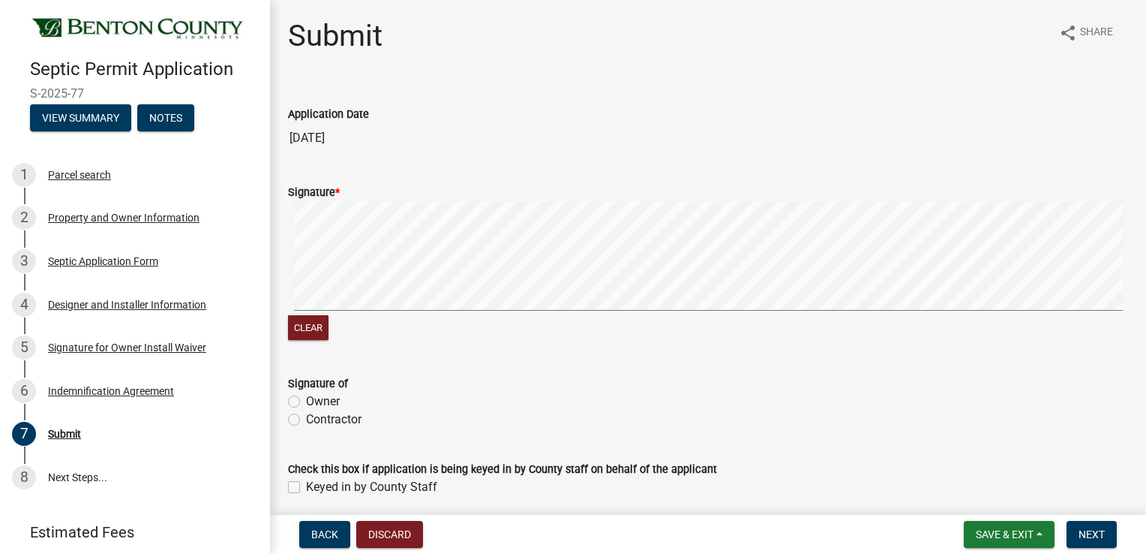
click at [306, 404] on label "Owner" at bounding box center [323, 401] width 34 height 18
click at [306, 402] on input "Owner" at bounding box center [311, 397] width 10 height 10
radio input "true"
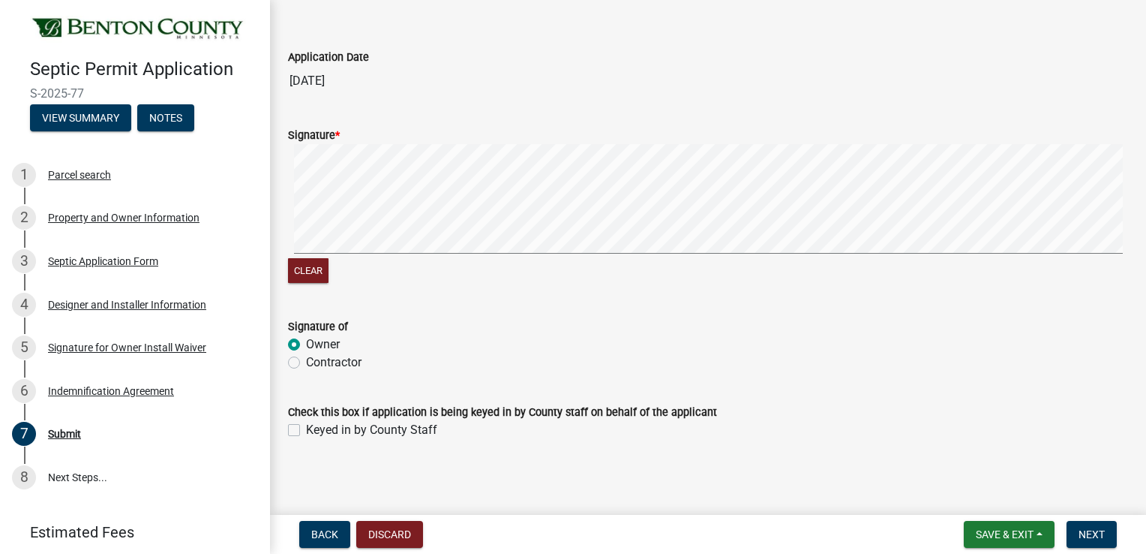
scroll to position [59, 0]
click at [1095, 530] on span "Next" at bounding box center [1092, 534] width 26 height 12
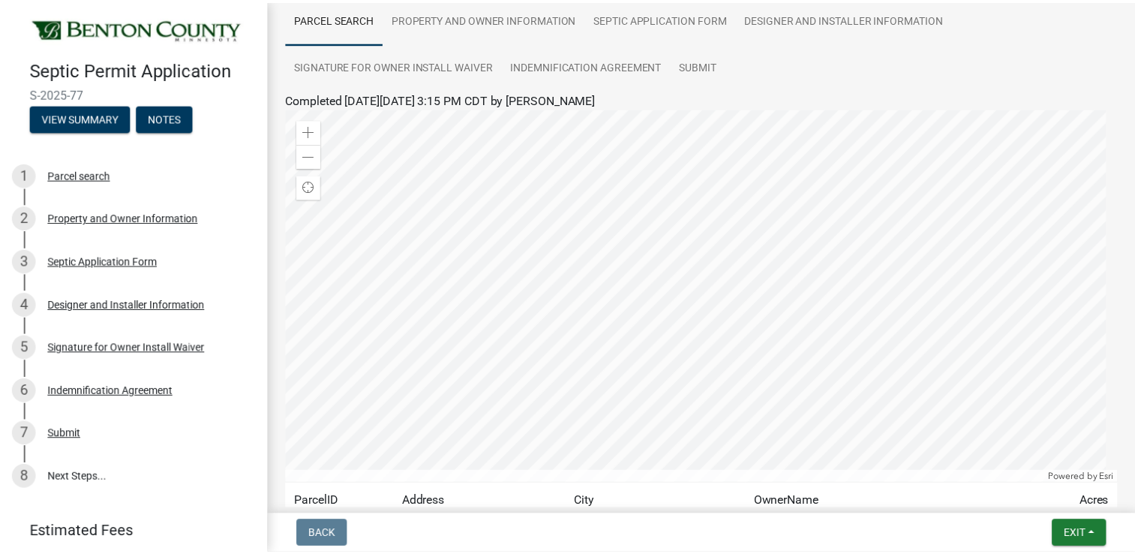
scroll to position [120, 0]
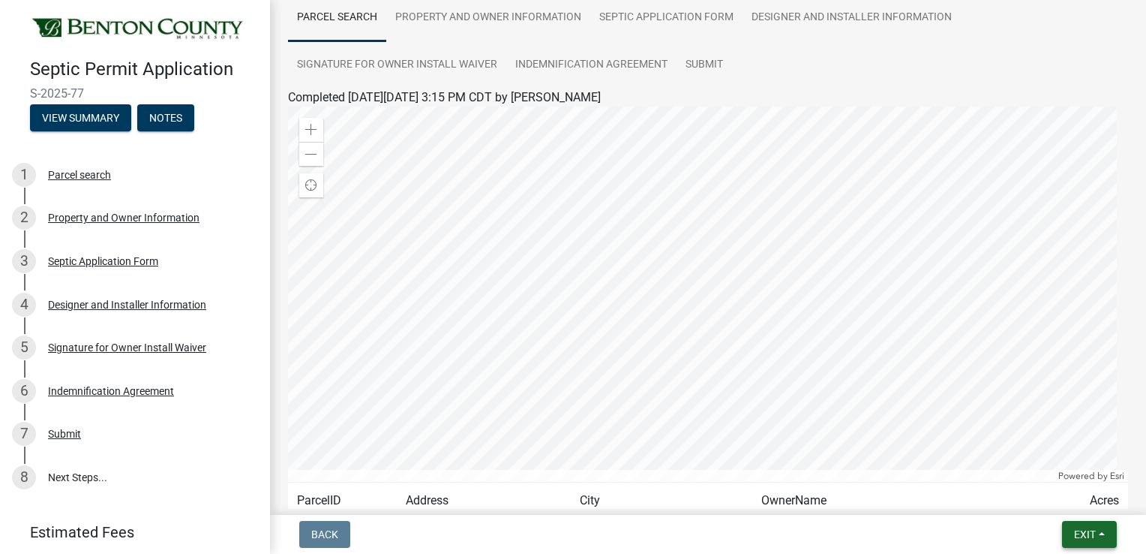
click at [1083, 535] on span "Exit" at bounding box center [1085, 534] width 22 height 12
click at [1034, 499] on button "Save & Exit" at bounding box center [1058, 495] width 120 height 36
